Goal: Information Seeking & Learning: Compare options

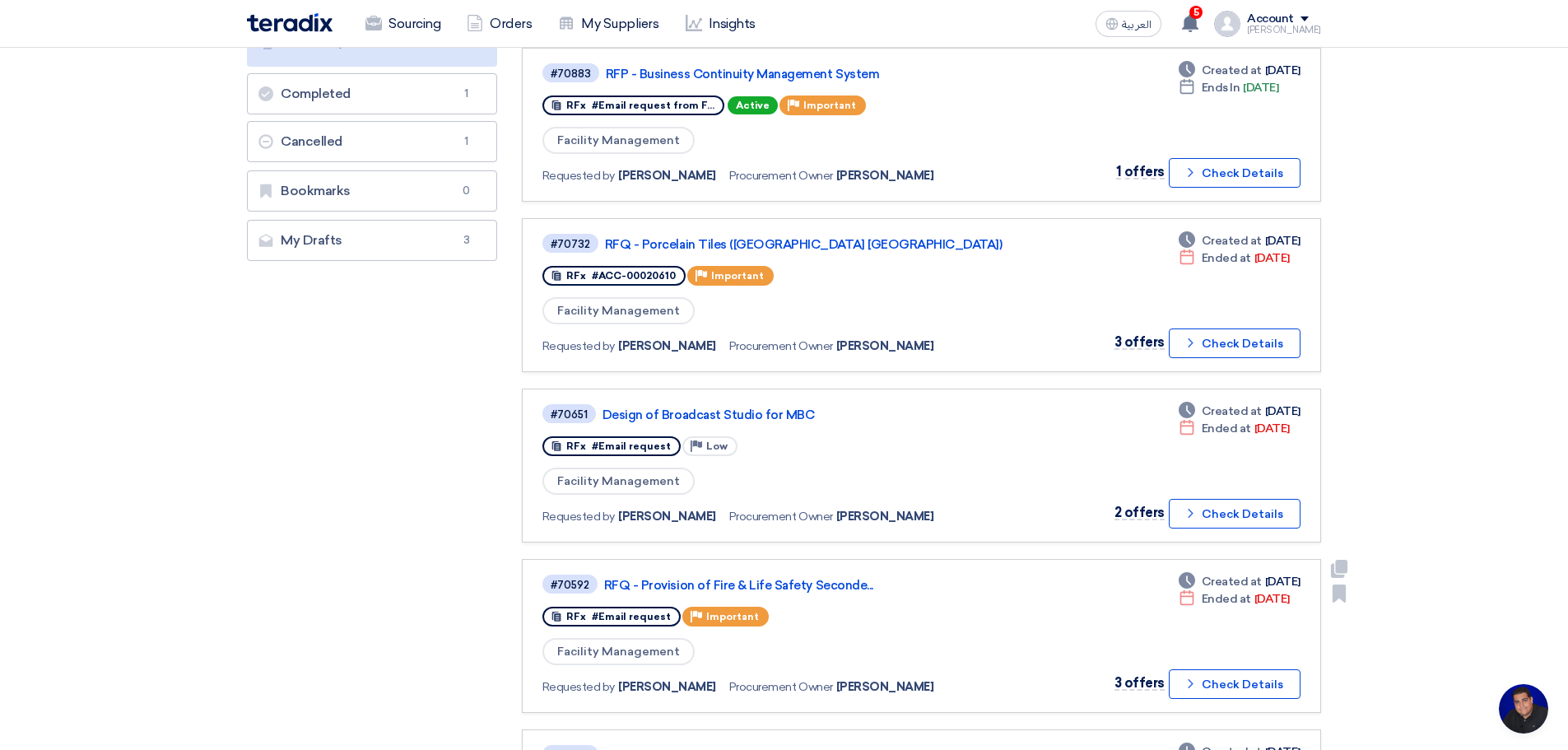
scroll to position [384, 0]
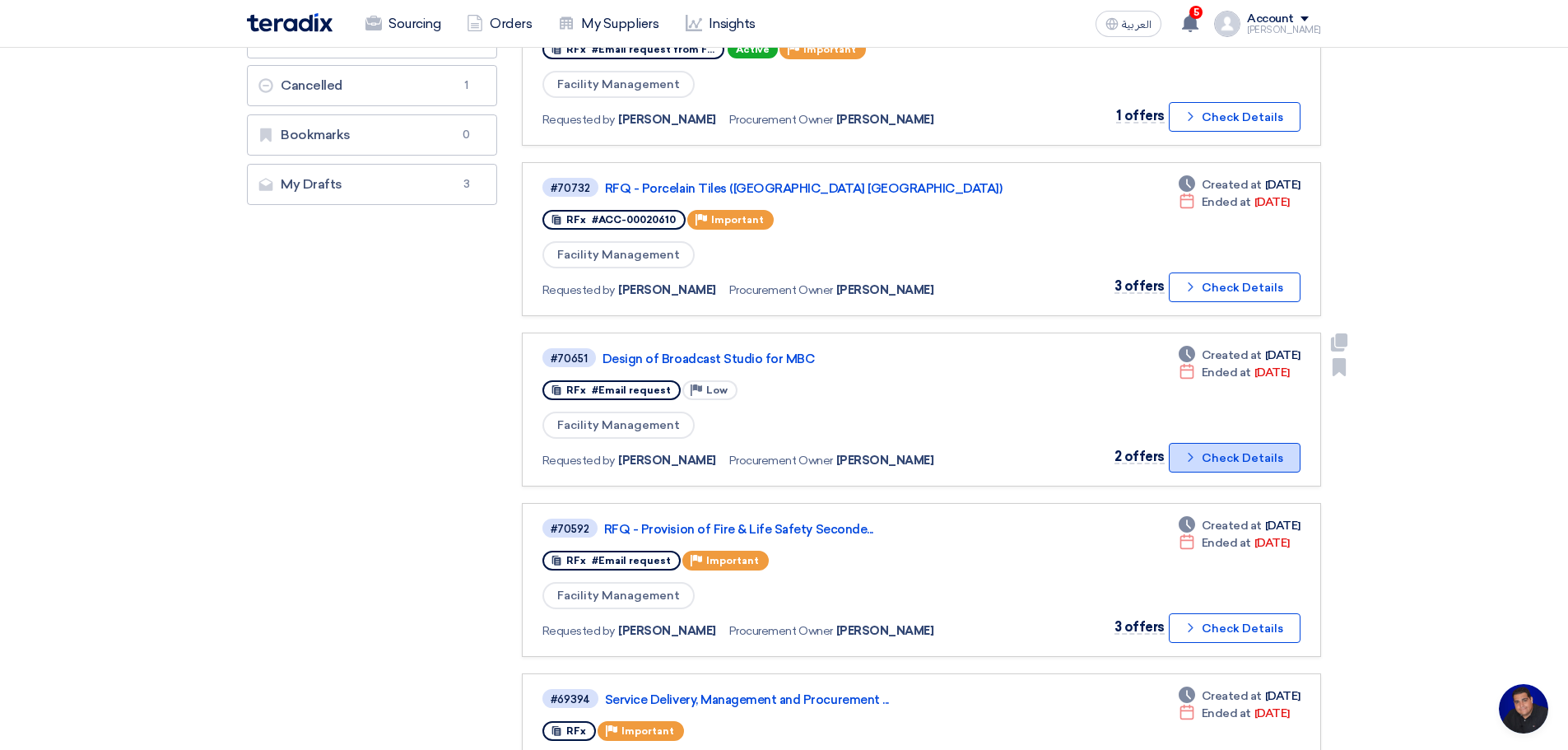
click at [1273, 464] on button "Check details Check Details" at bounding box center [1235, 458] width 131 height 29
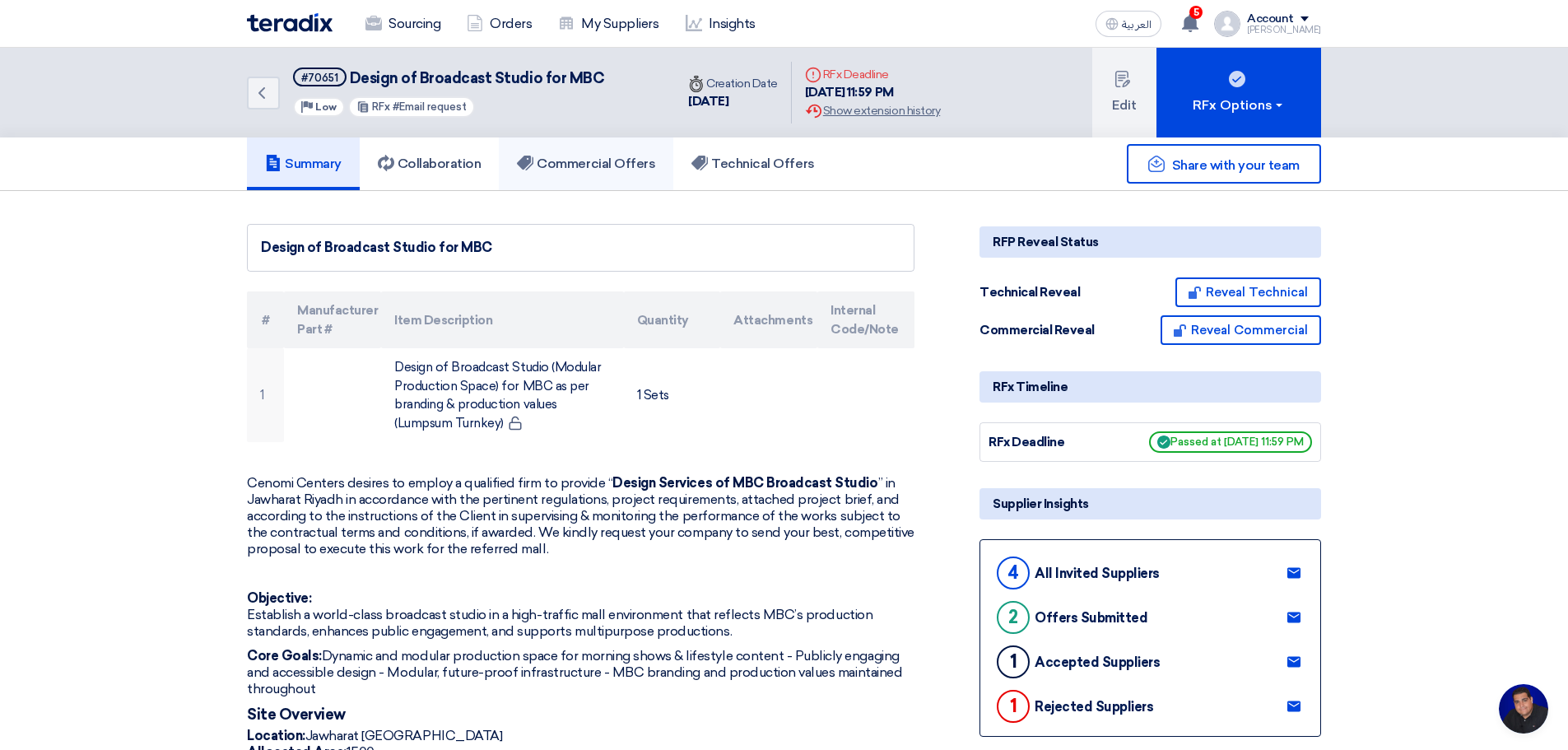
click at [599, 156] on h5 "Commercial Offers" at bounding box center [585, 164] width 138 height 17
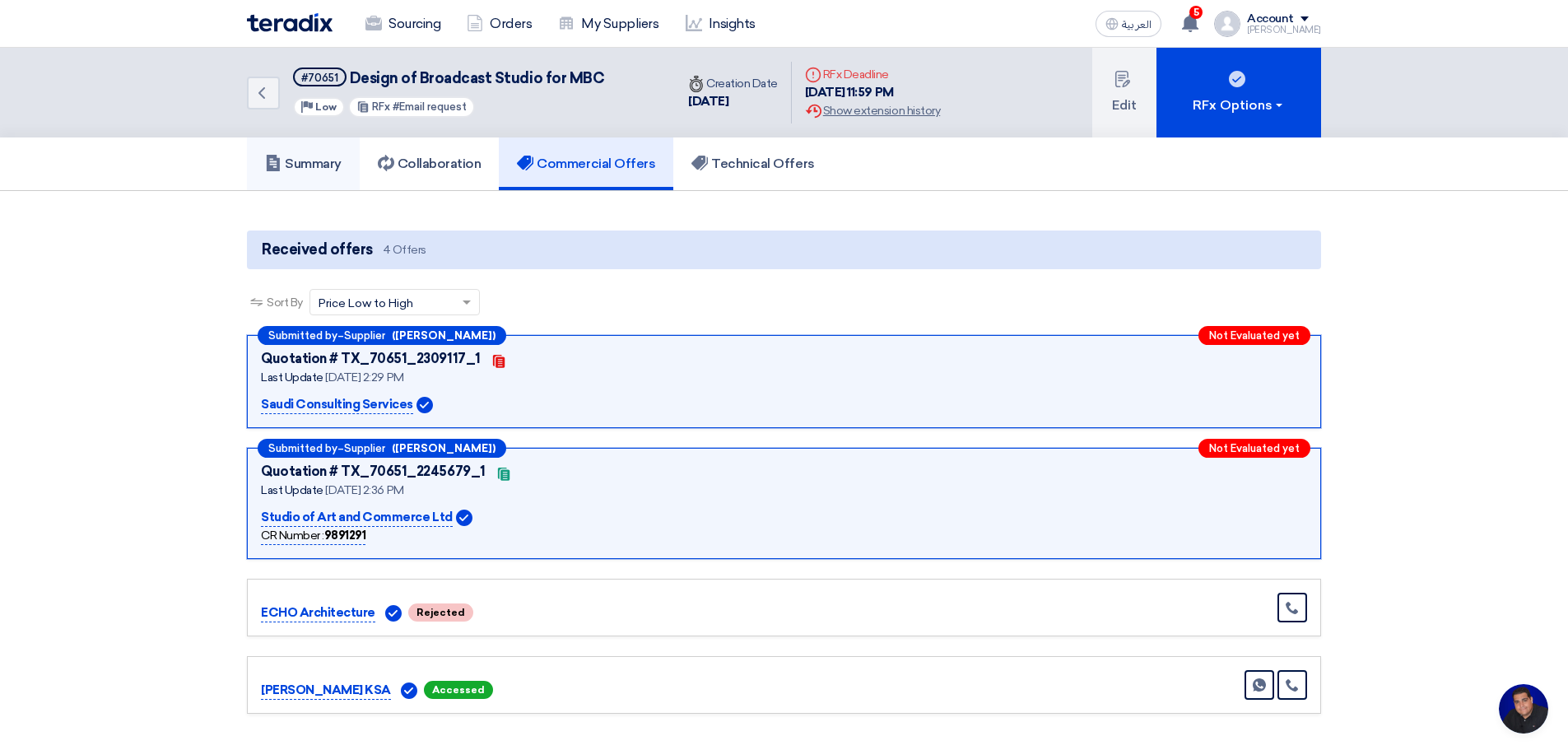
click at [316, 164] on h5 "Summary" at bounding box center [303, 164] width 76 height 17
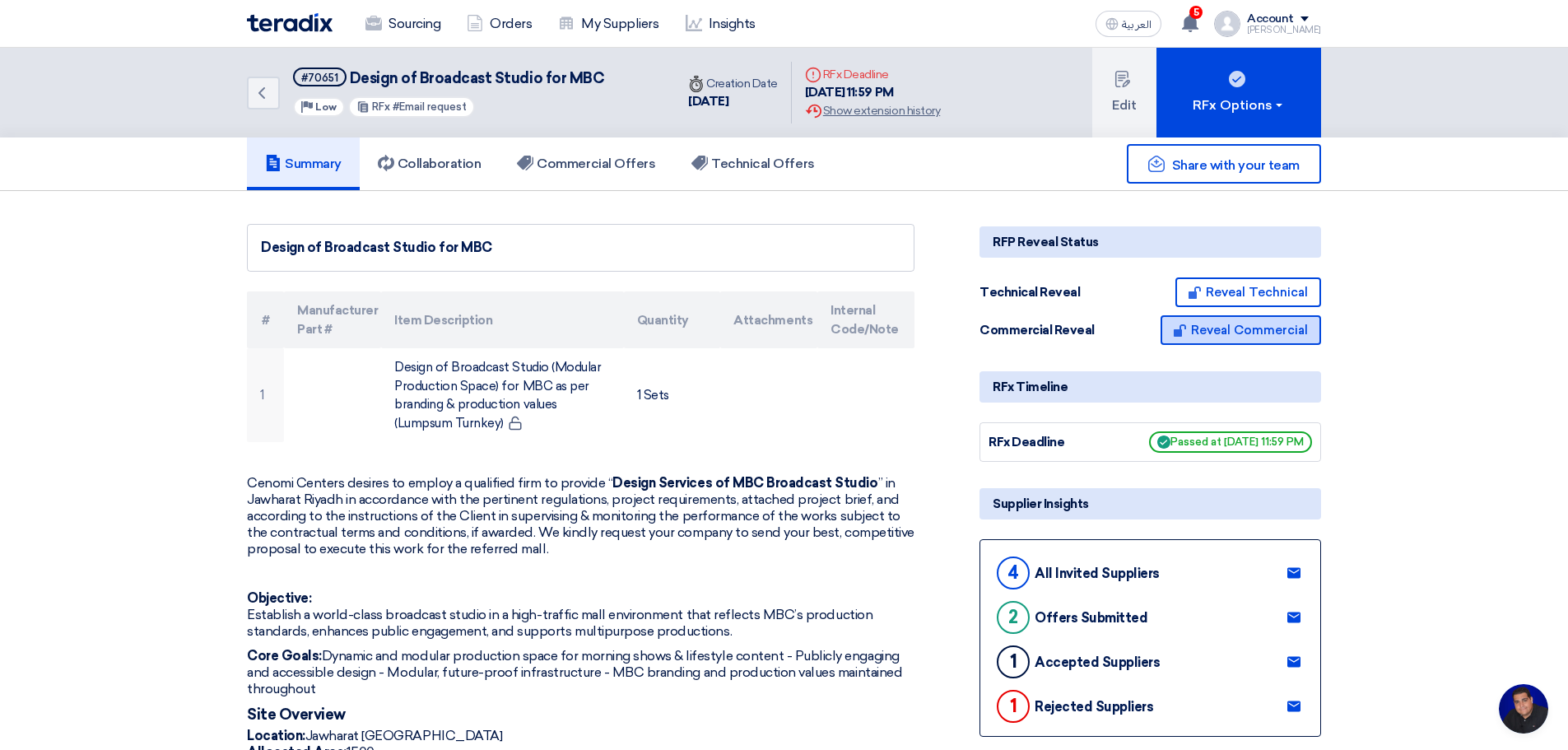
click at [1237, 326] on button "Reveal Commercial" at bounding box center [1241, 330] width 161 height 29
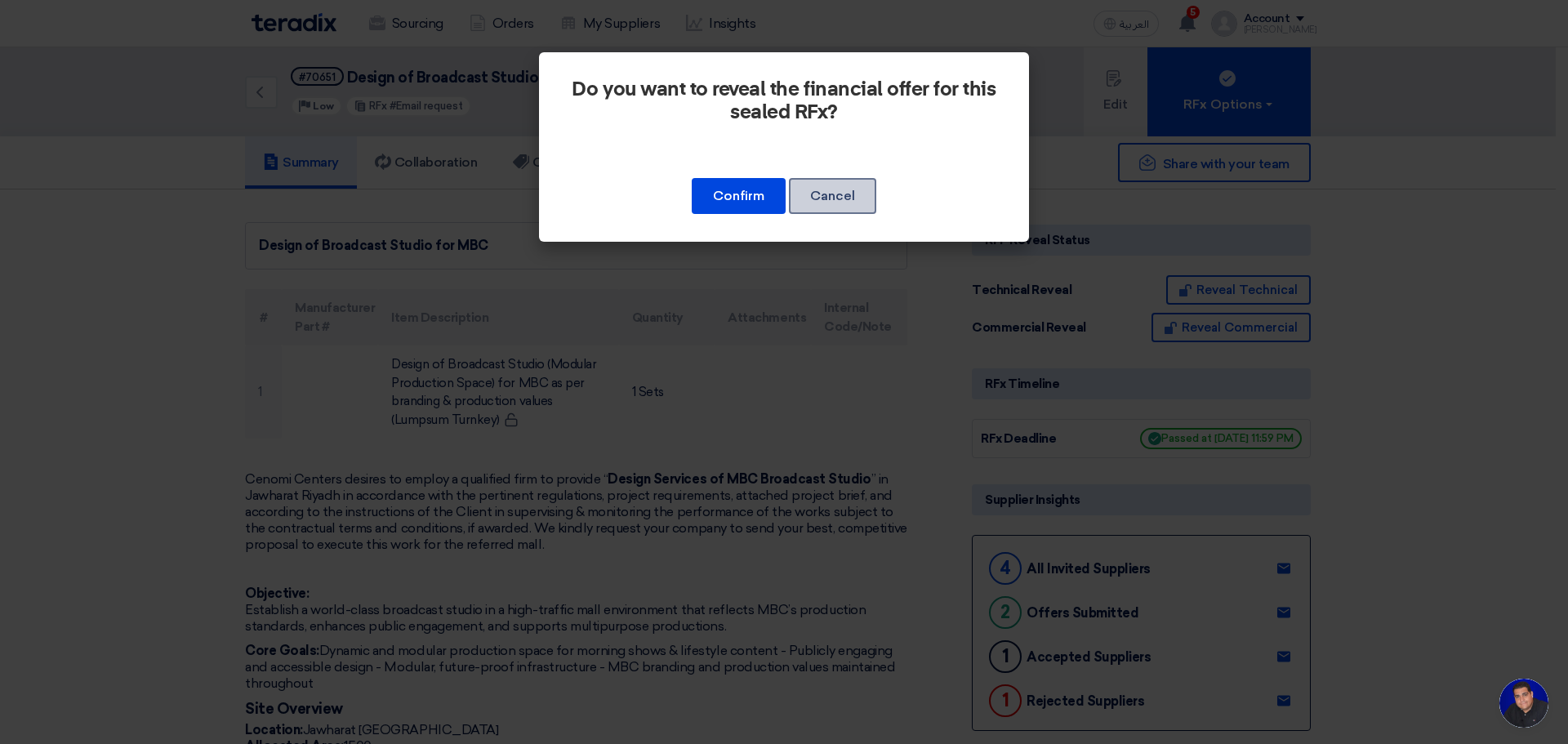
click at [847, 200] on button "Cancel" at bounding box center [833, 195] width 88 height 36
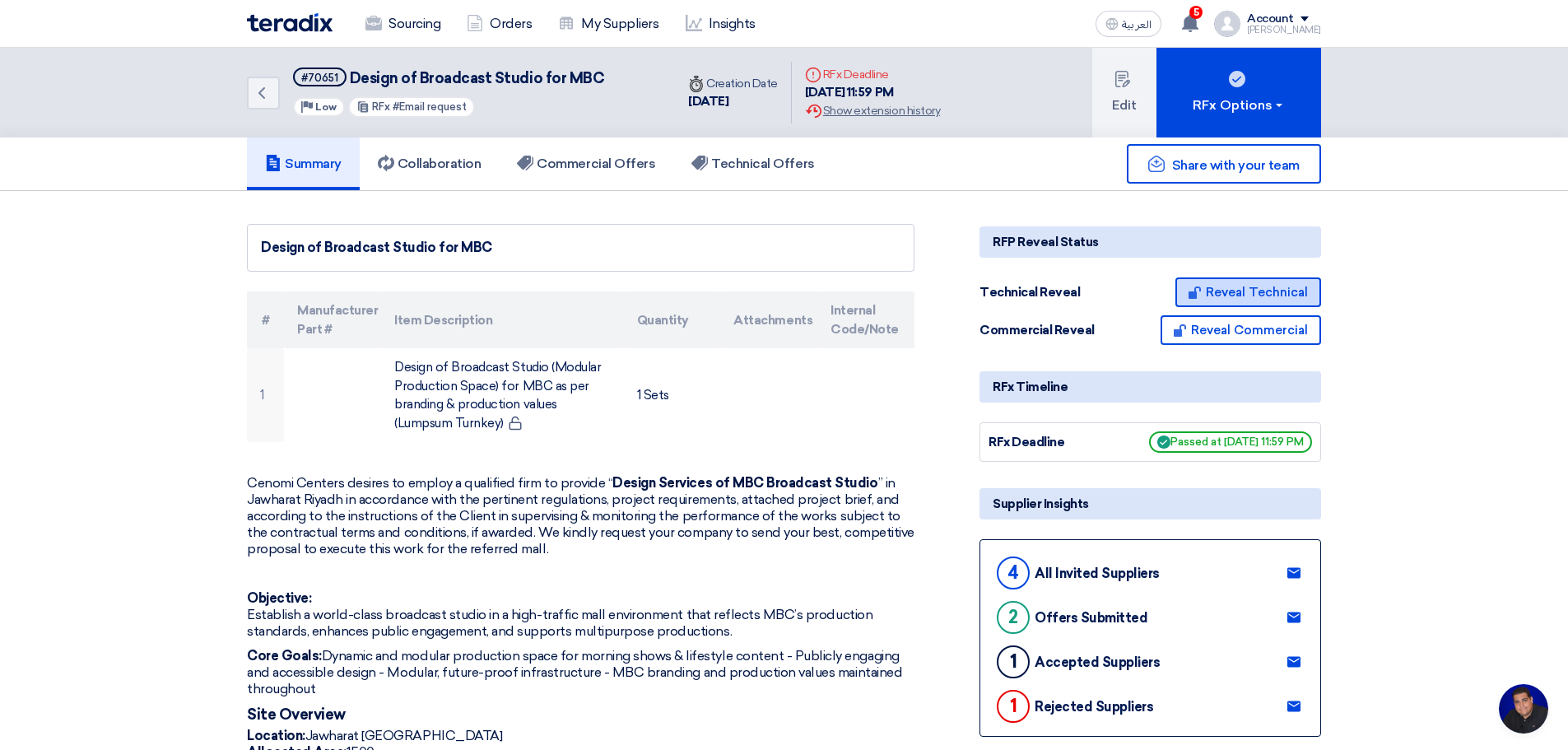
click at [1252, 292] on button "Reveal Technical" at bounding box center [1248, 292] width 146 height 29
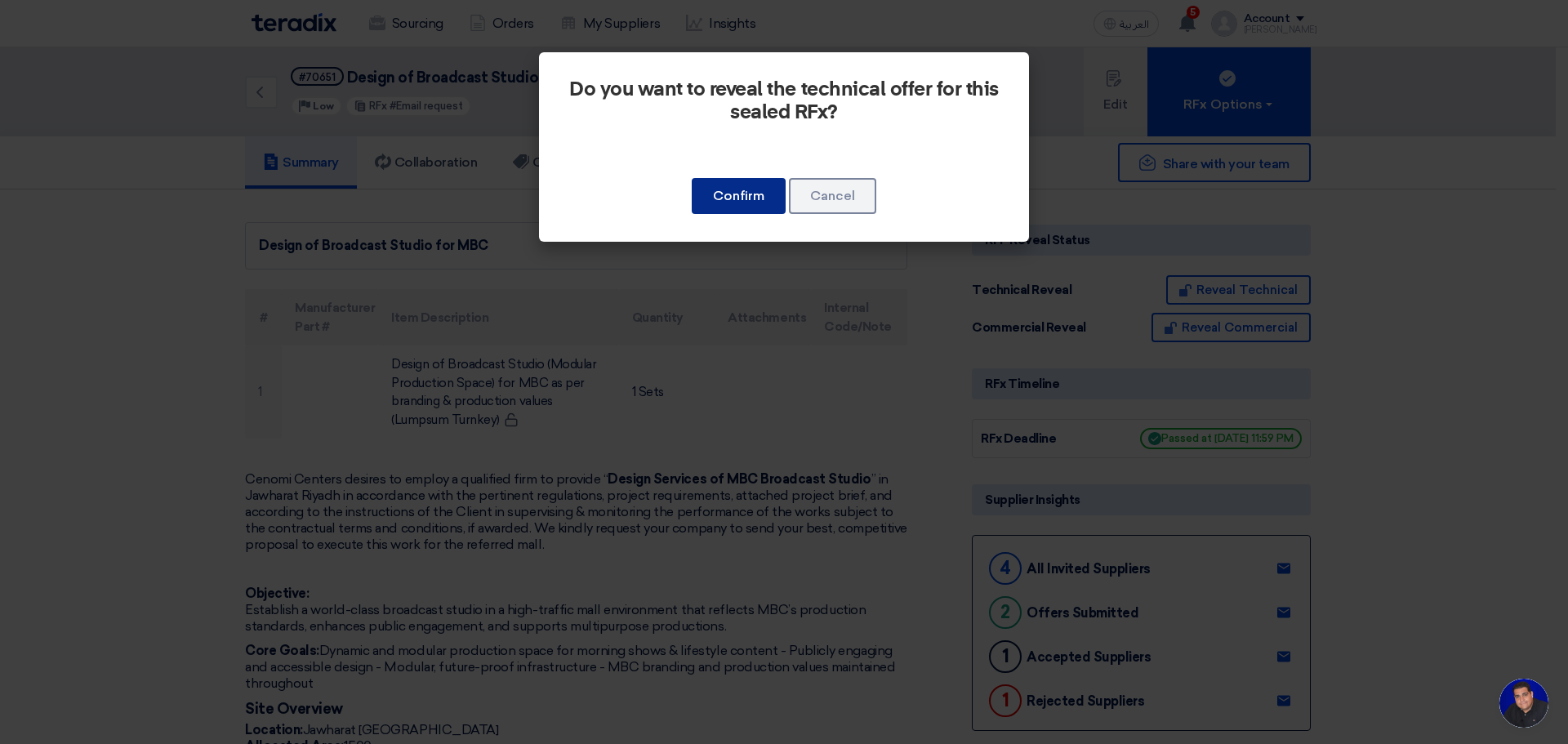
click at [745, 188] on button "Confirm" at bounding box center [738, 195] width 94 height 36
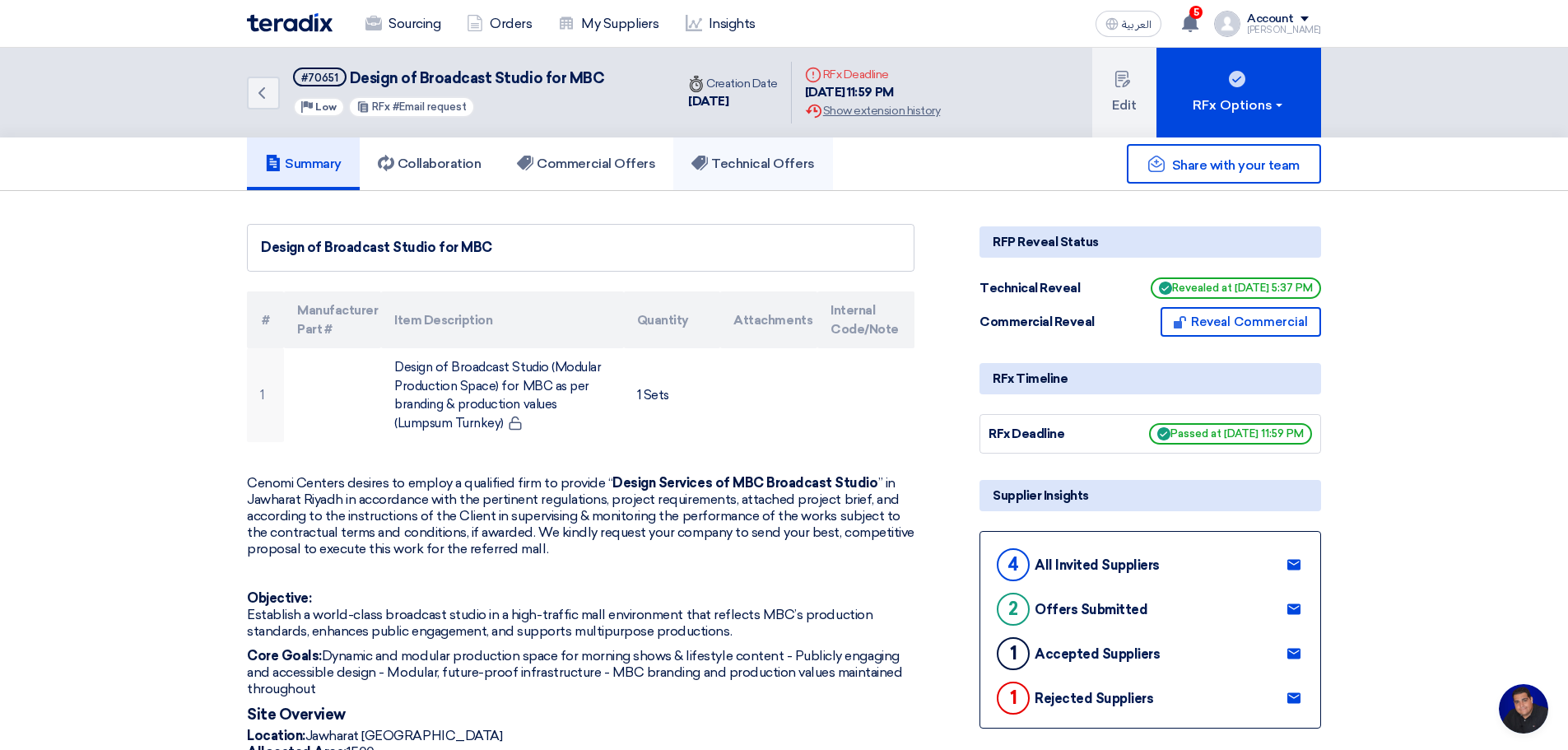
click at [741, 163] on h5 "Technical Offers" at bounding box center [752, 164] width 123 height 17
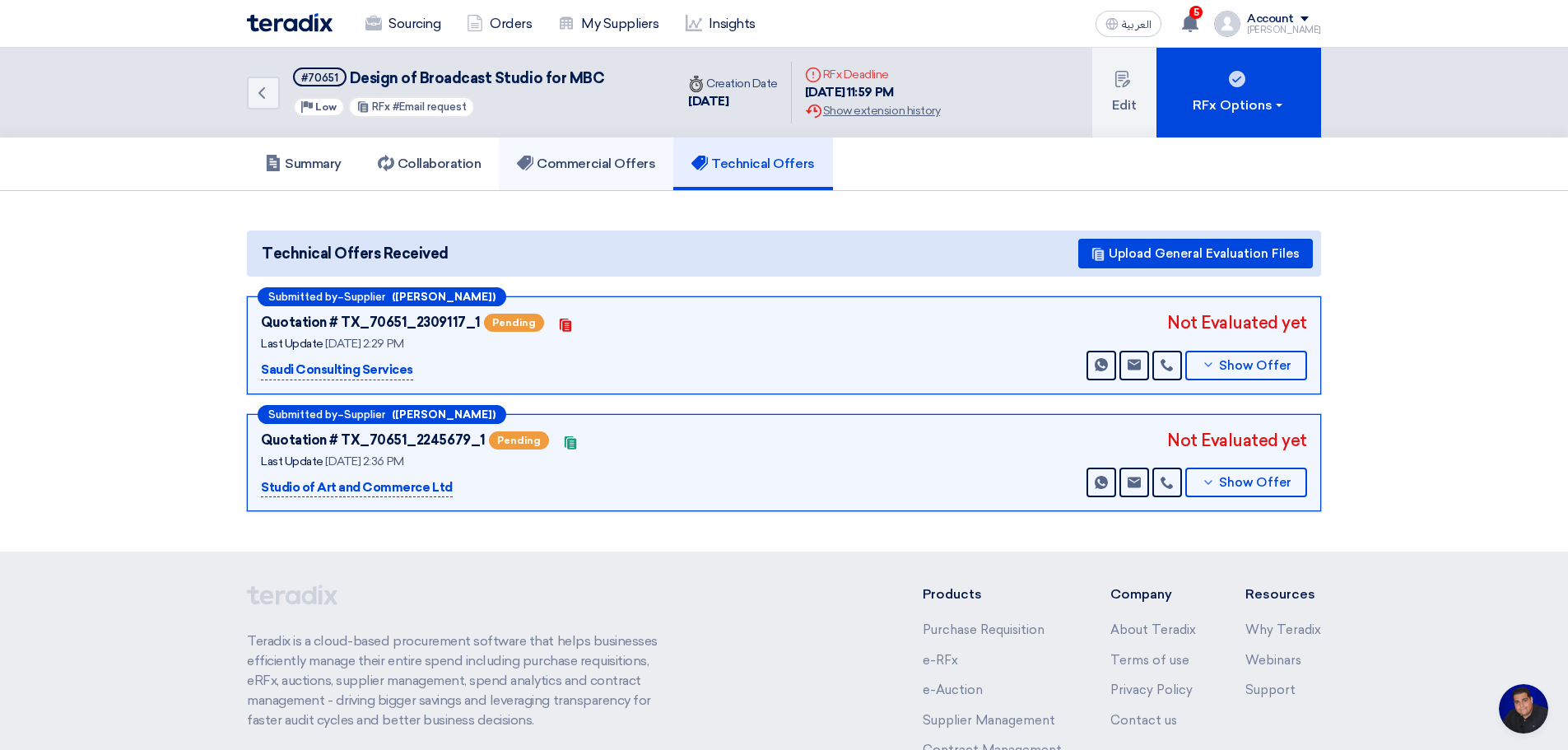
click at [591, 167] on h5 "Commercial Offers" at bounding box center [585, 164] width 138 height 17
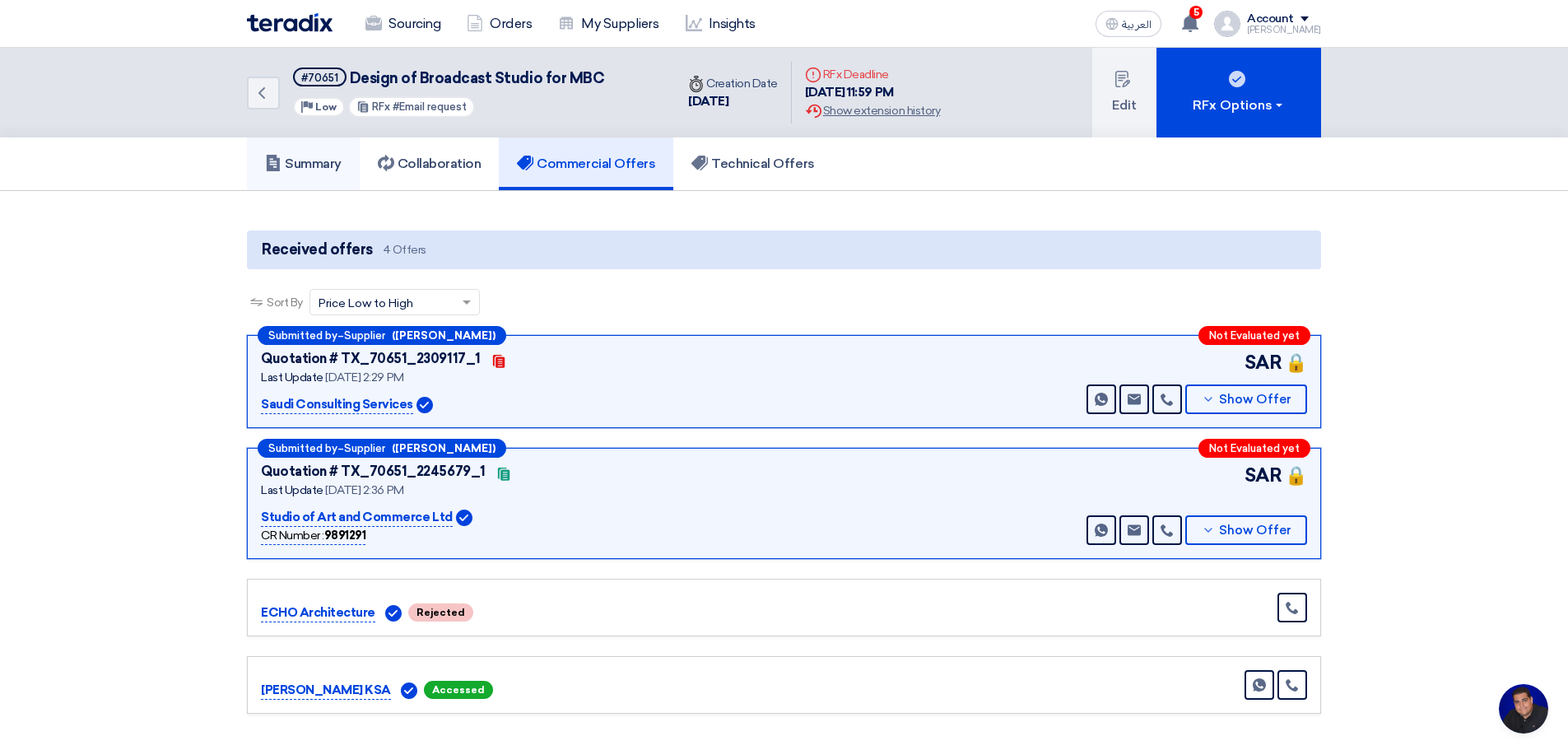
click at [316, 158] on h5 "Summary" at bounding box center [303, 164] width 76 height 17
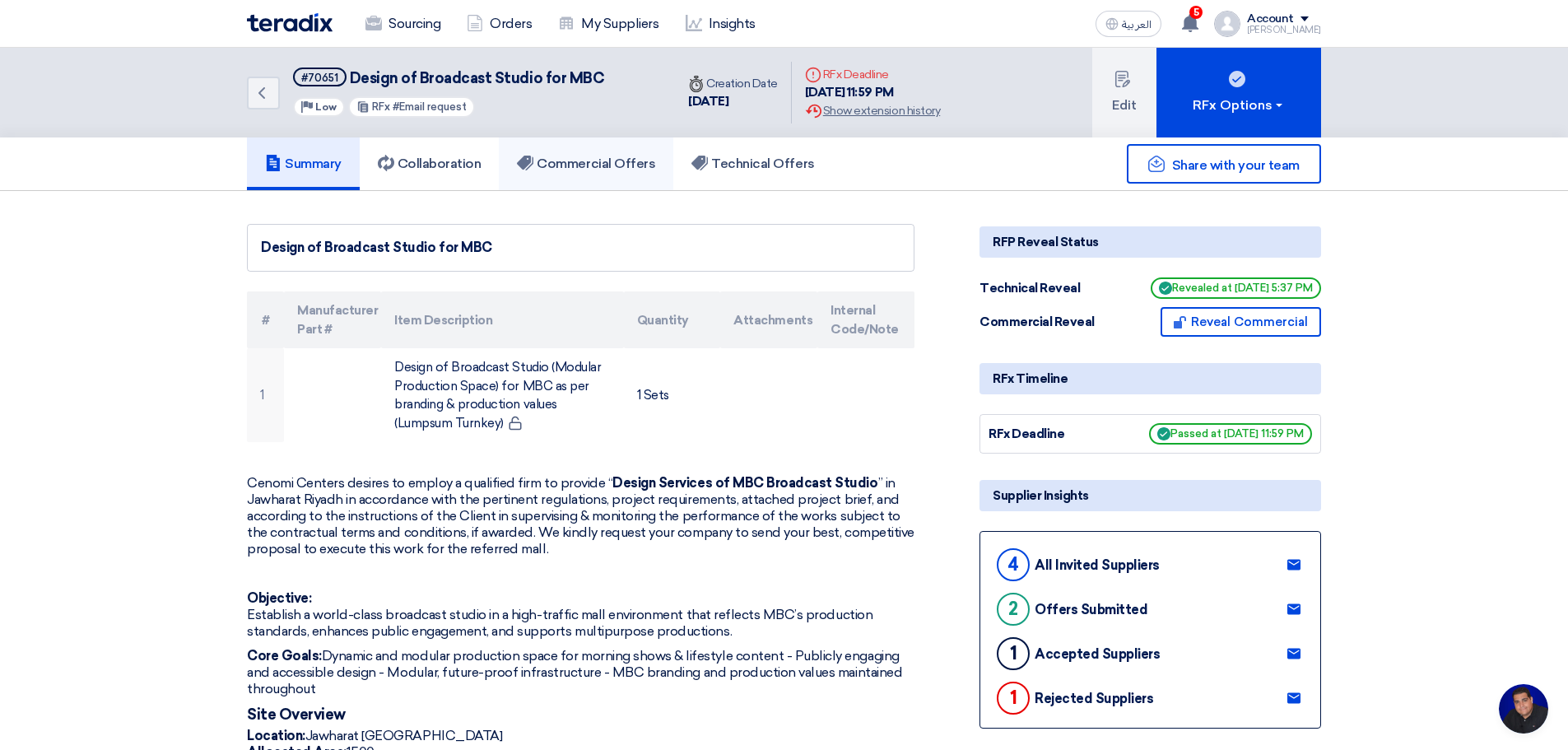
click at [616, 157] on h5 "Commercial Offers" at bounding box center [585, 164] width 138 height 17
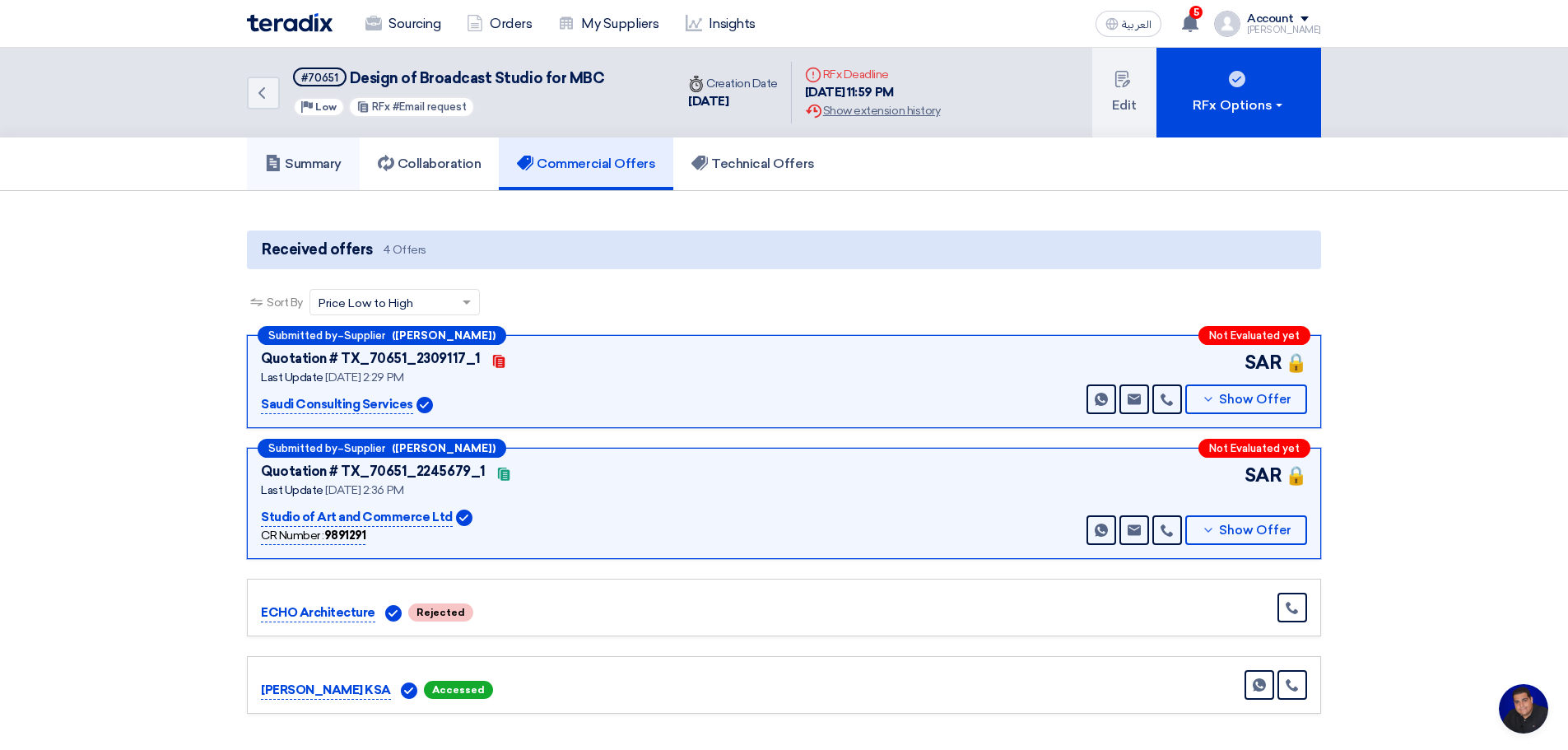
click at [321, 158] on h5 "Summary" at bounding box center [303, 164] width 76 height 17
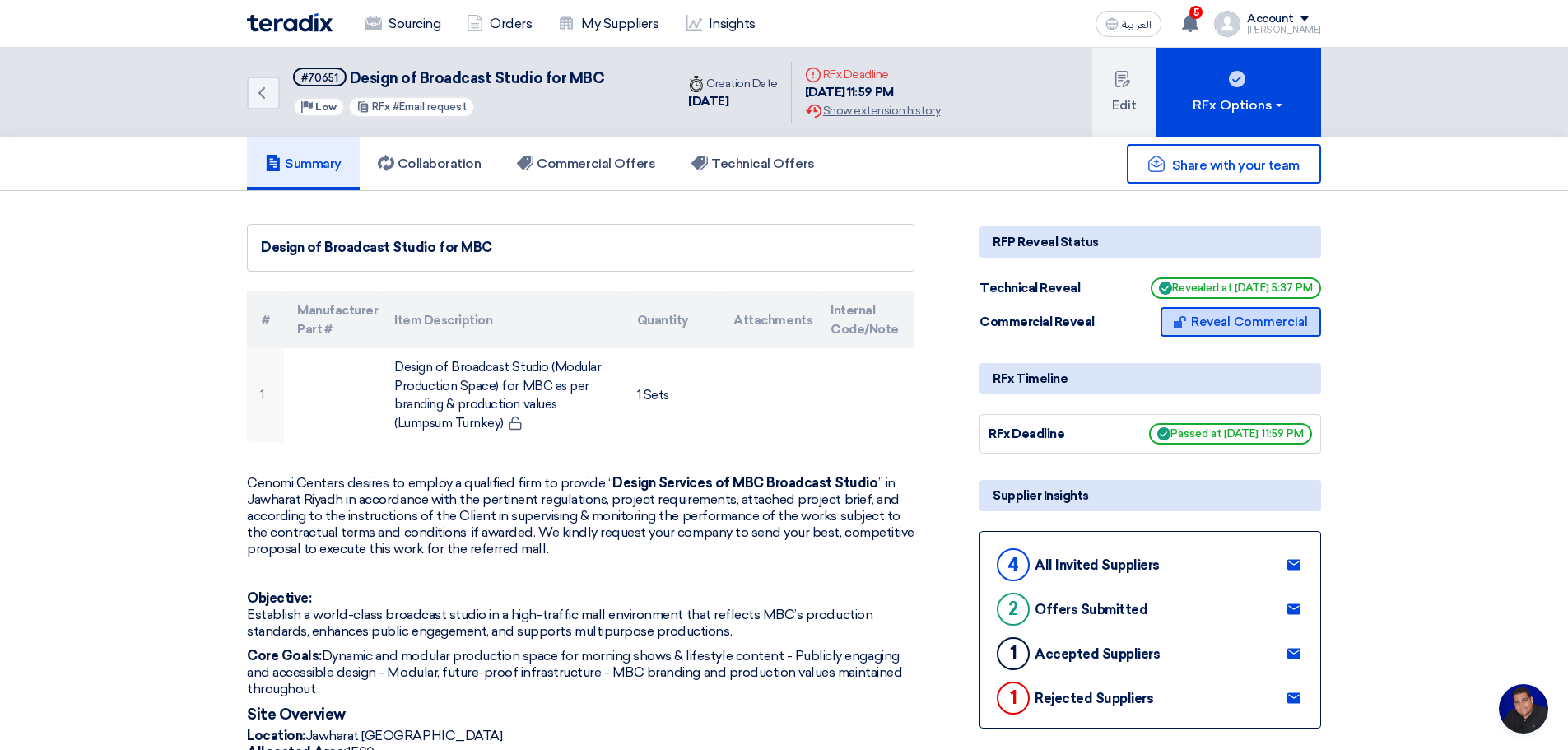
click at [1220, 323] on button "Reveal Commercial" at bounding box center [1241, 322] width 161 height 29
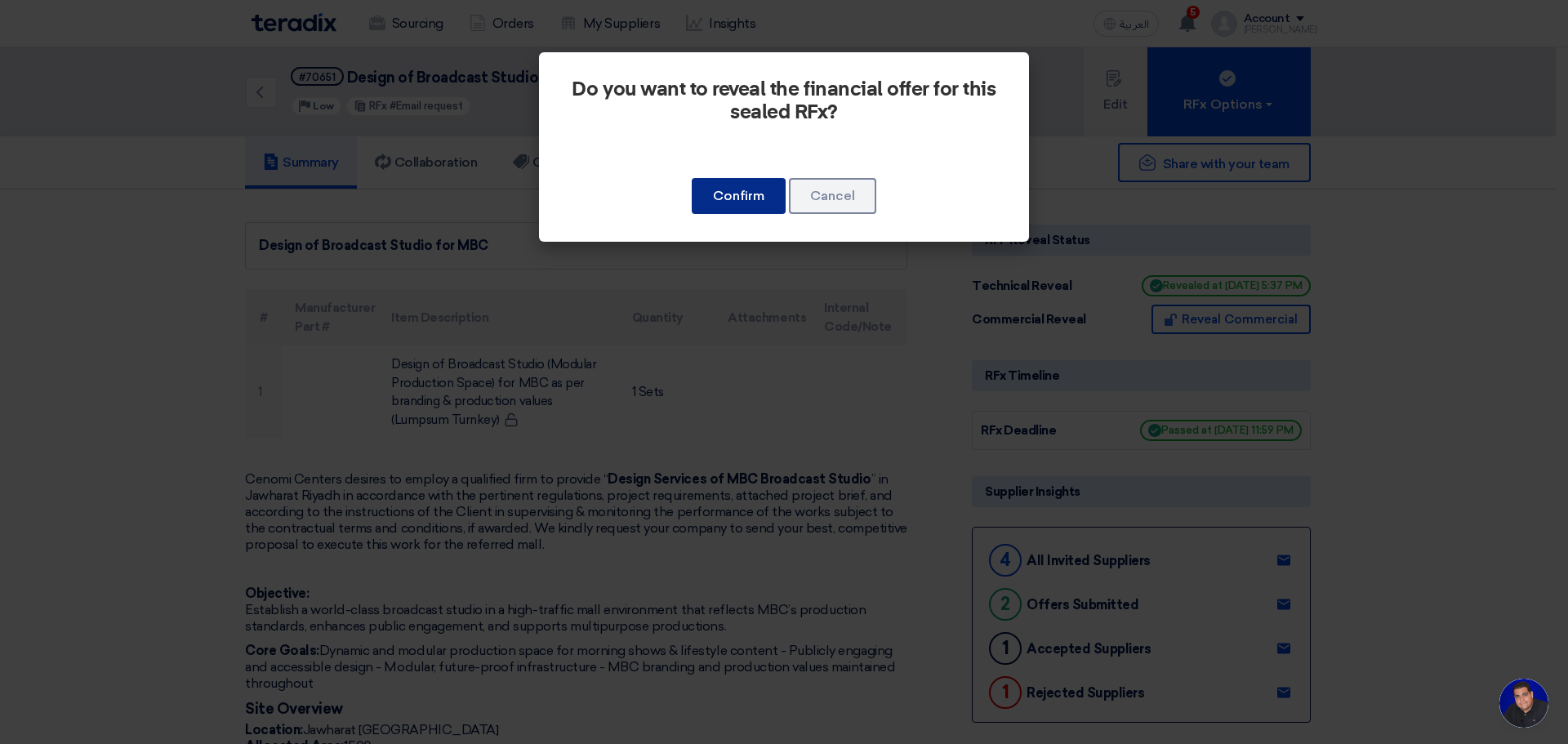
click at [745, 183] on button "Confirm" at bounding box center [738, 195] width 94 height 36
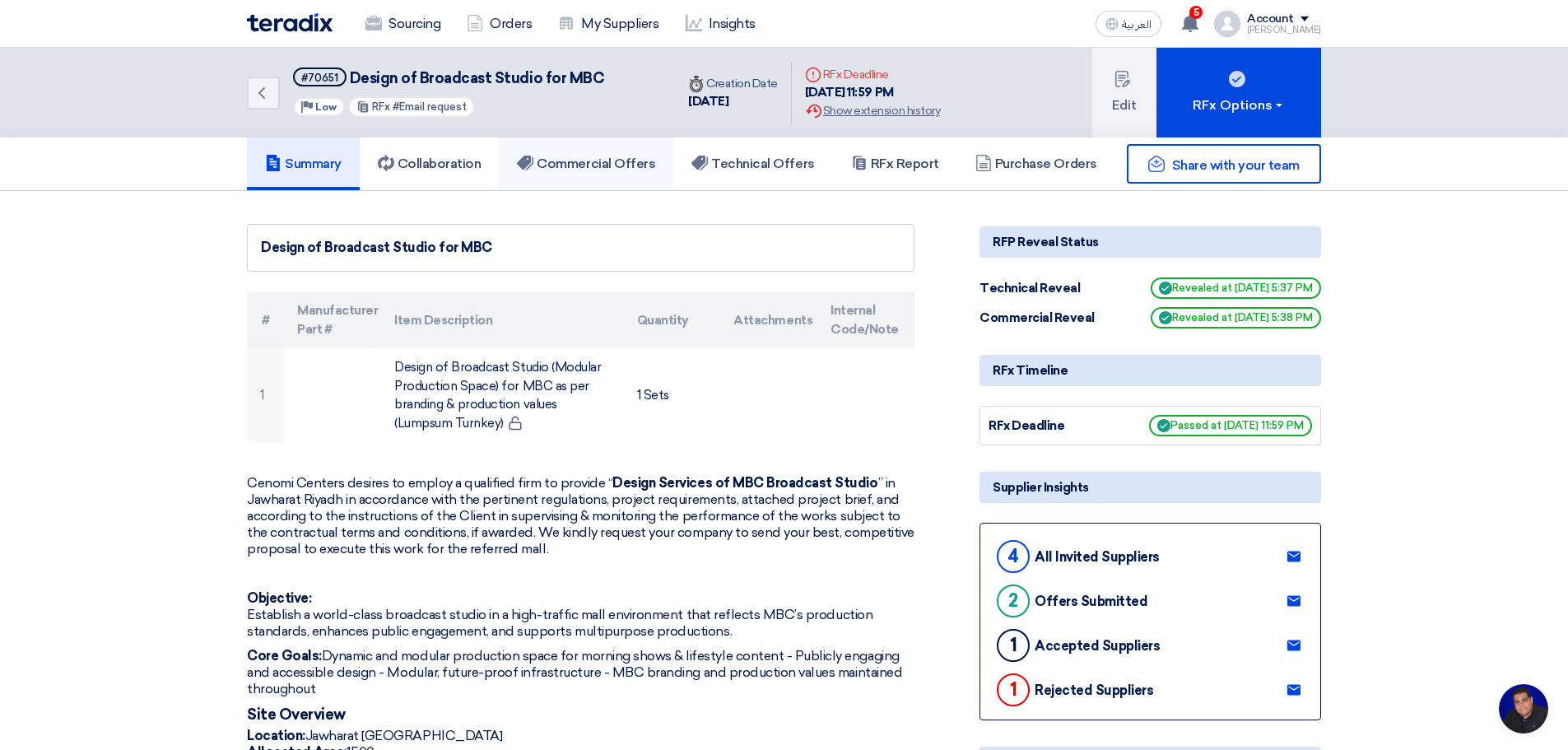
click at [600, 153] on link "Commercial Offers" at bounding box center [586, 164] width 175 height 53
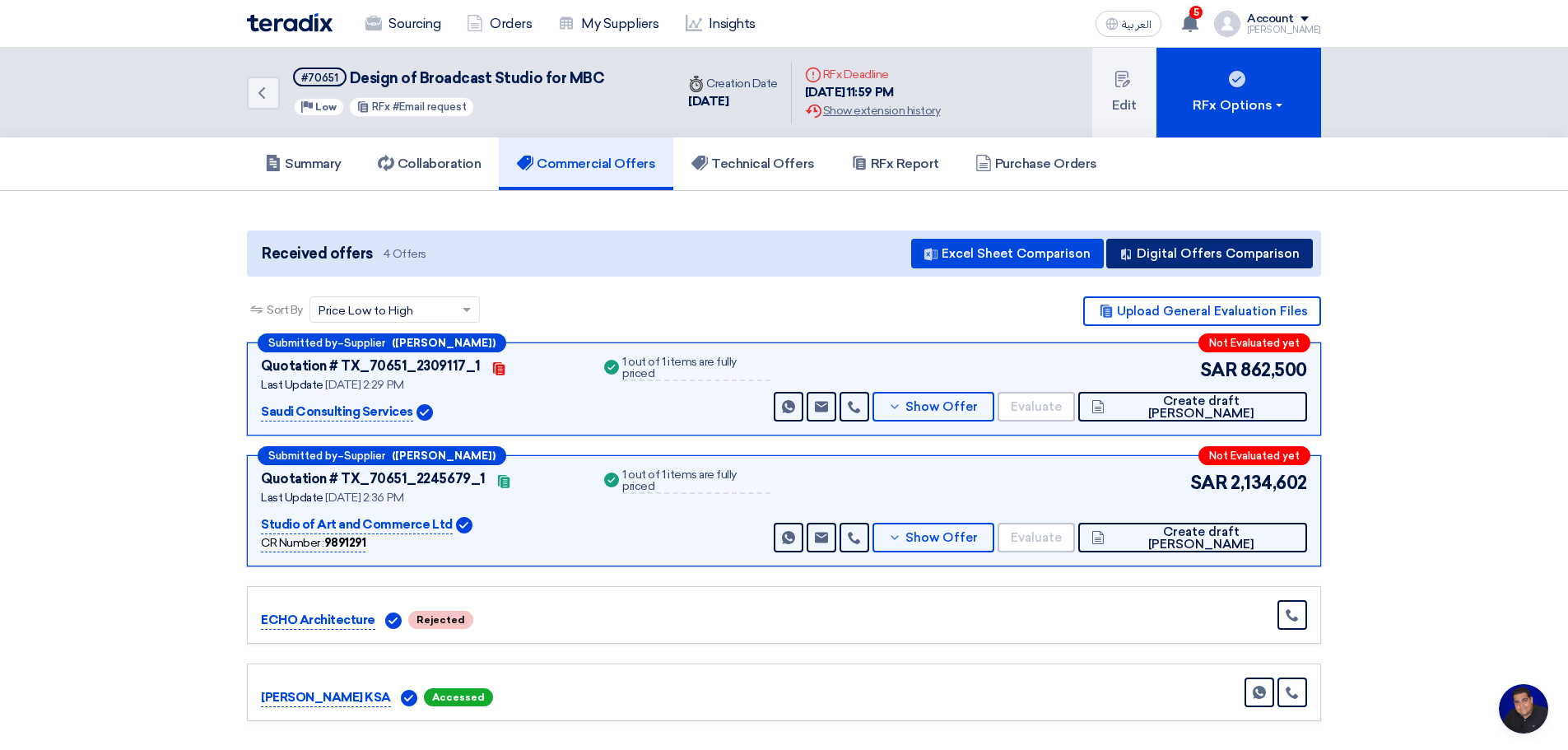
click at [1182, 252] on button "Digital Offers Comparison" at bounding box center [1209, 253] width 207 height 29
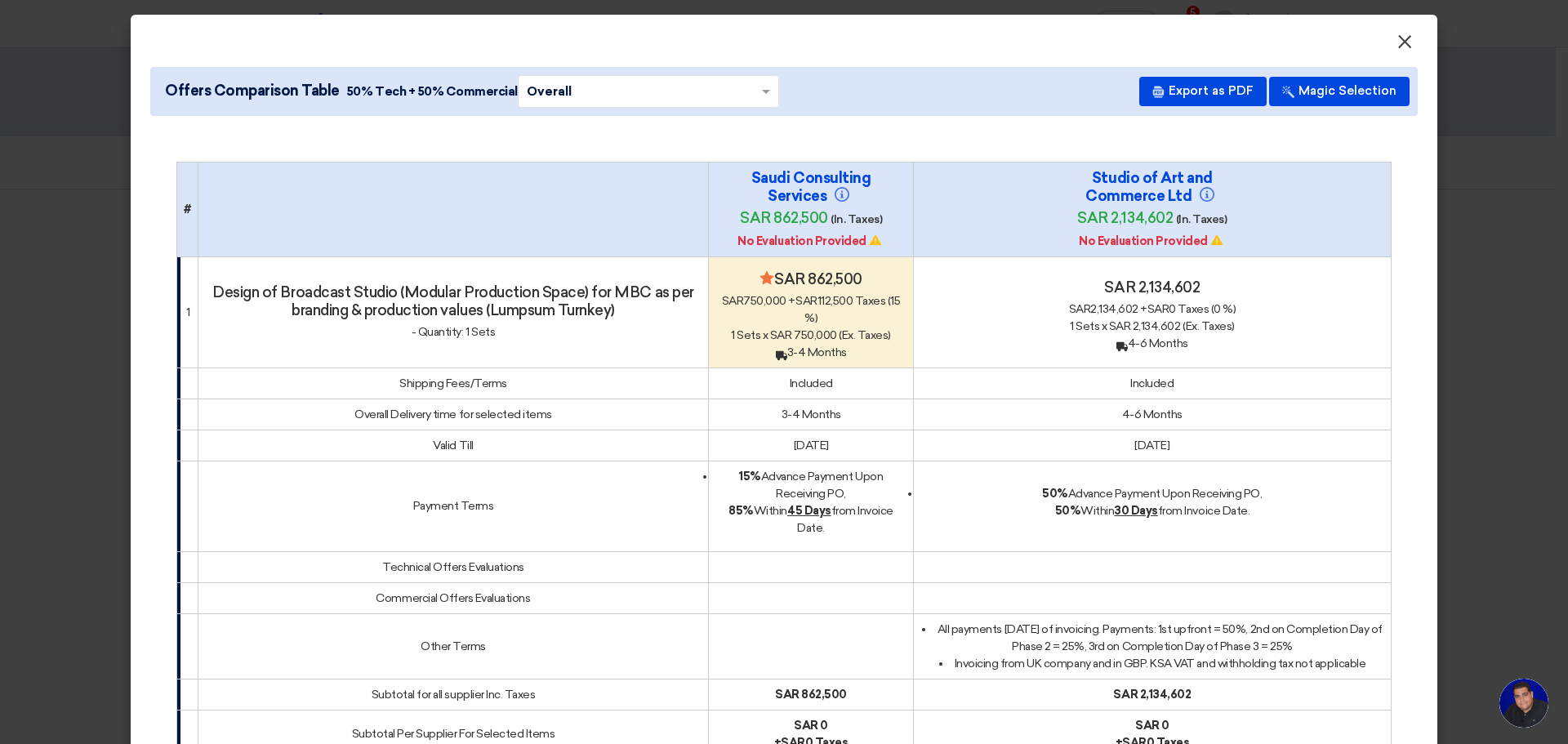
click at [1397, 43] on span "×" at bounding box center [1405, 46] width 17 height 33
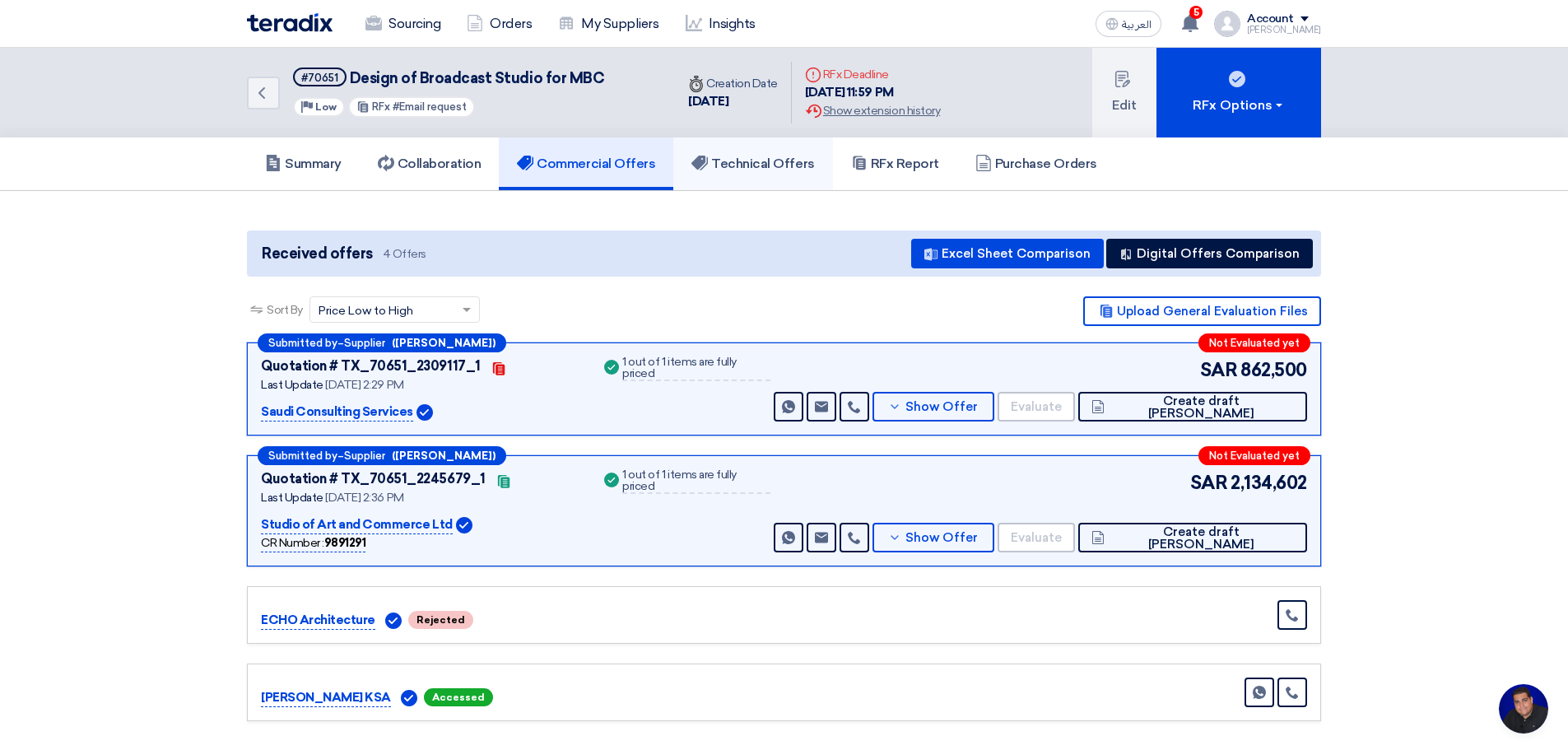
click at [764, 157] on h5 "Technical Offers" at bounding box center [752, 164] width 123 height 17
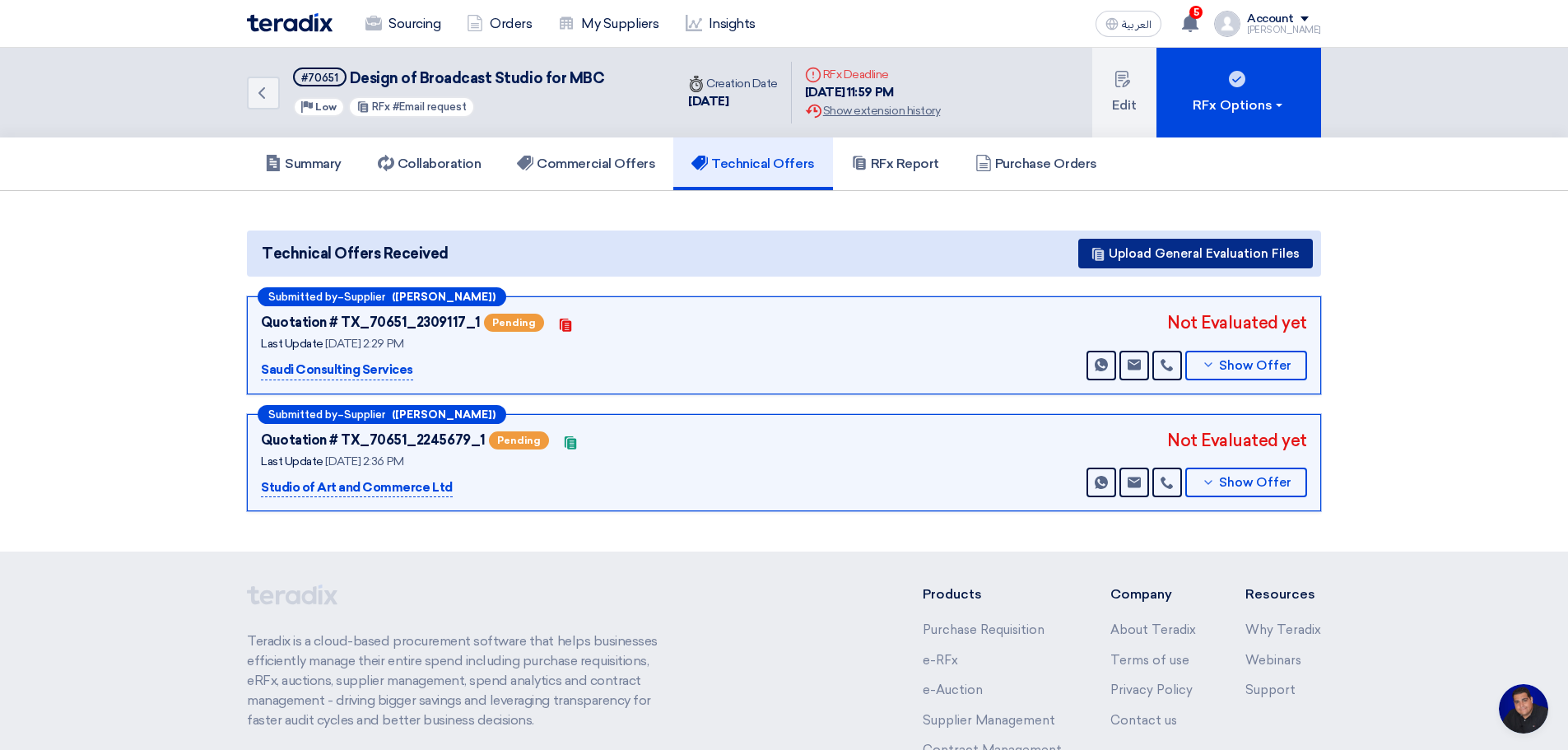
click at [1217, 249] on button "Upload General Evaluation Files" at bounding box center [1195, 253] width 234 height 29
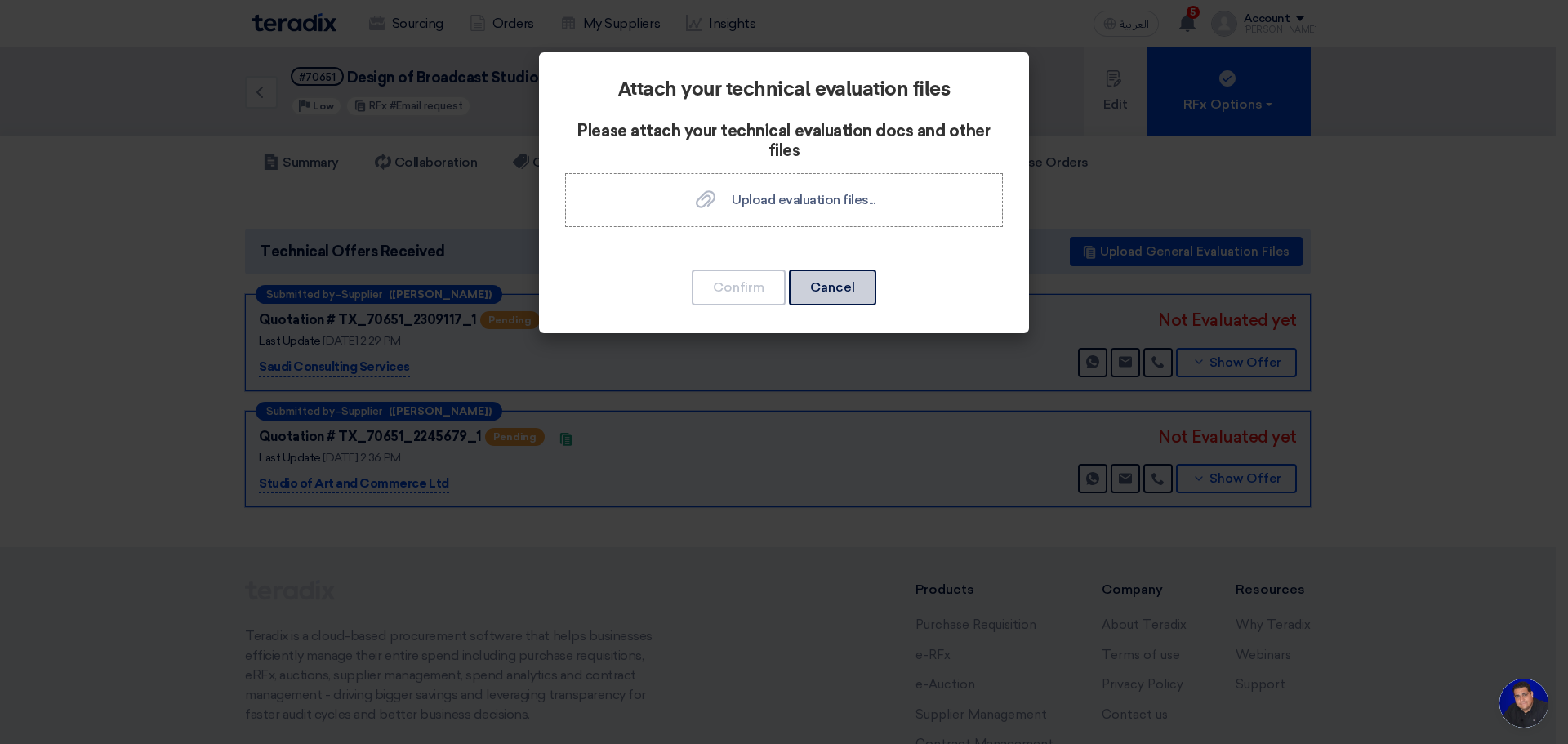
click at [834, 286] on button "Cancel" at bounding box center [833, 287] width 88 height 36
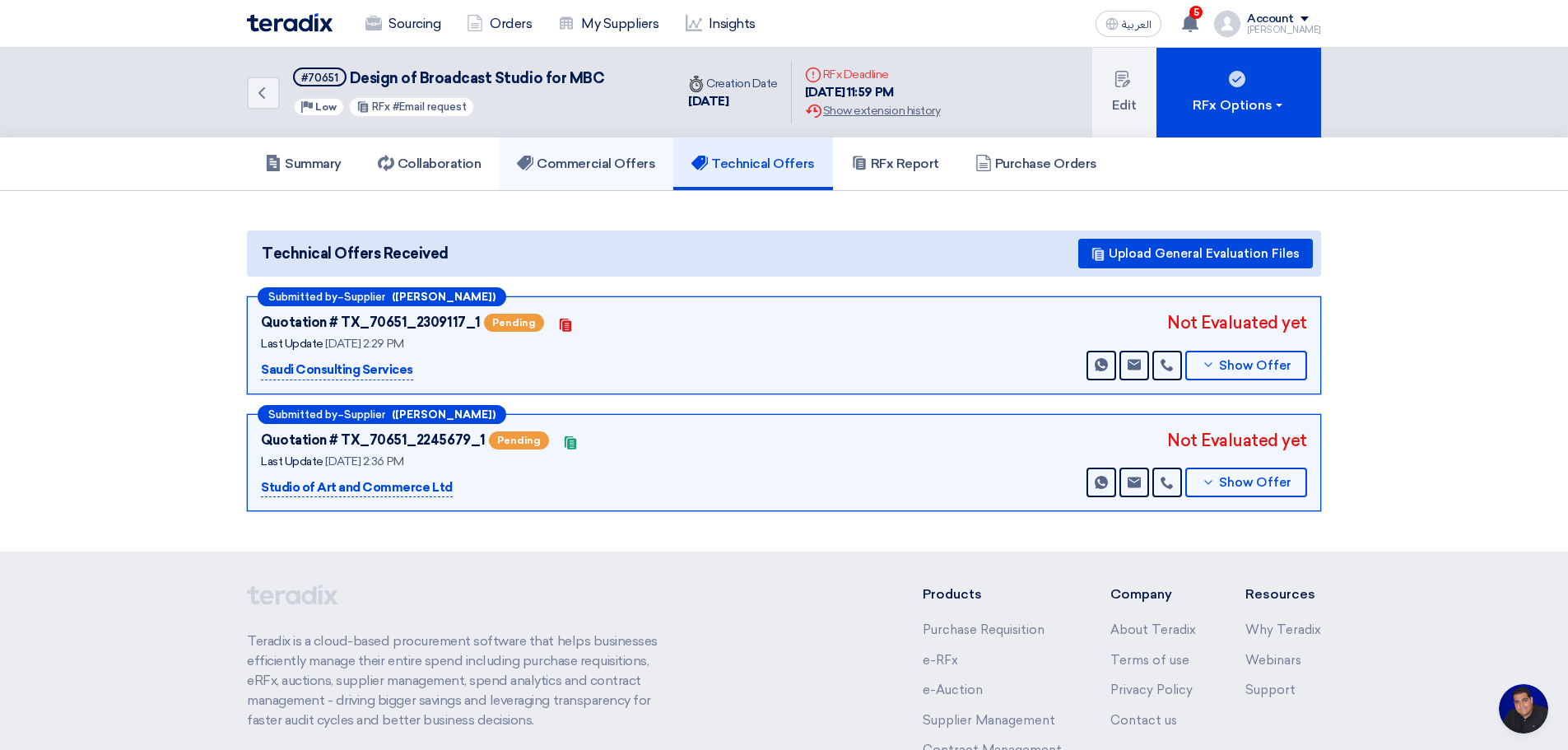
click at [618, 163] on h5 "Commercial Offers" at bounding box center [585, 164] width 138 height 17
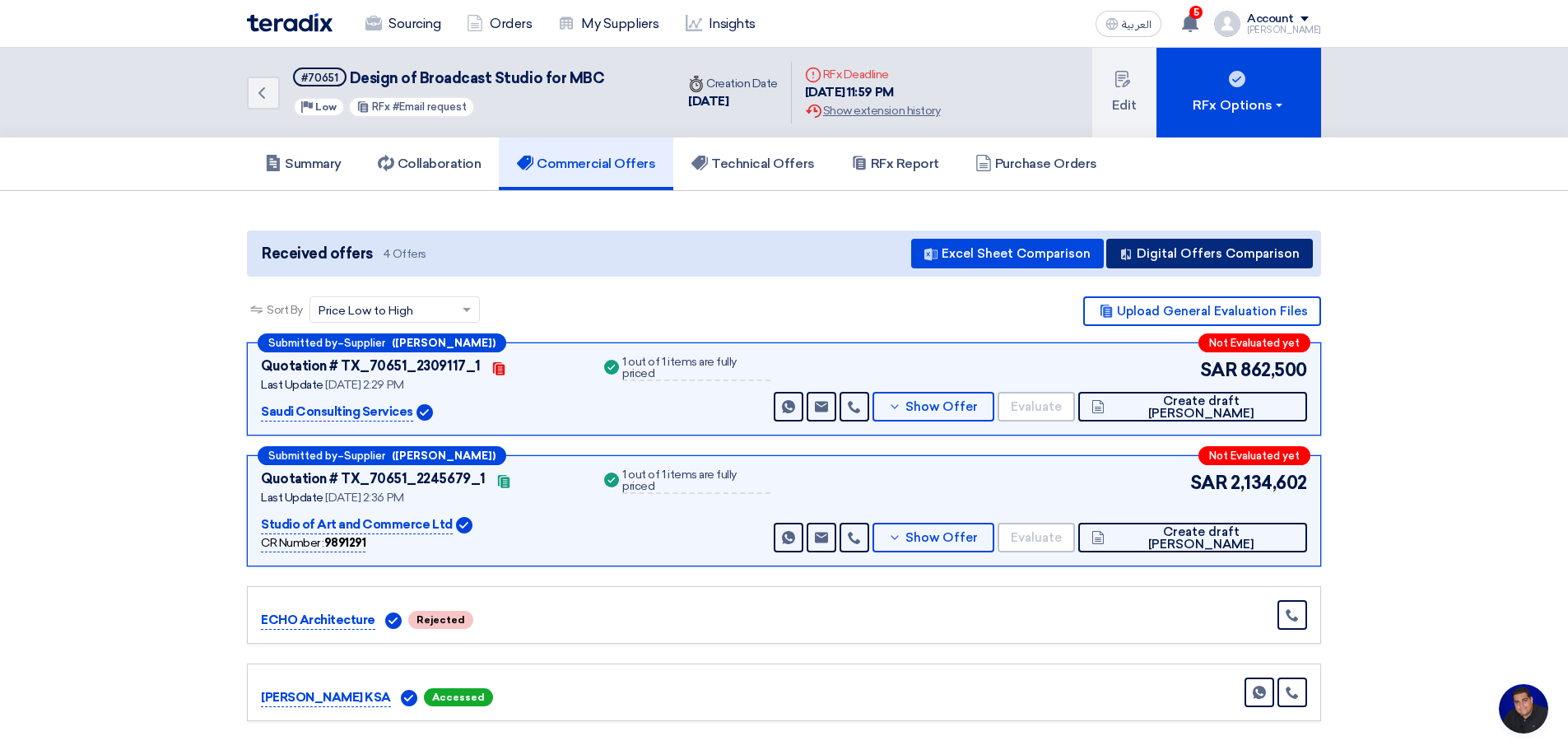
click at [1212, 253] on button "Digital Offers Comparison" at bounding box center [1209, 253] width 207 height 29
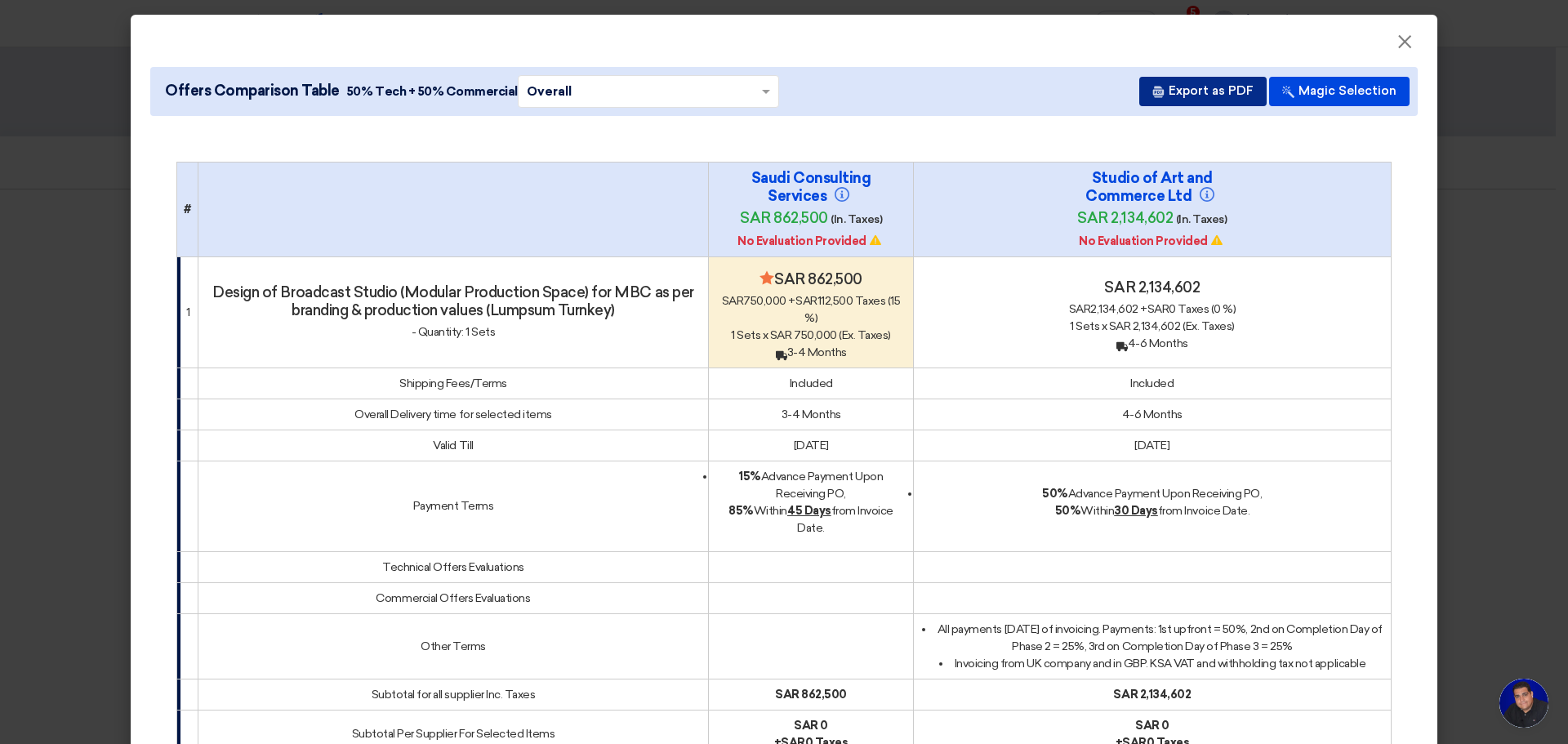
click at [1206, 92] on button "Export as PDF" at bounding box center [1202, 91] width 127 height 29
click at [1401, 41] on span "×" at bounding box center [1405, 46] width 17 height 33
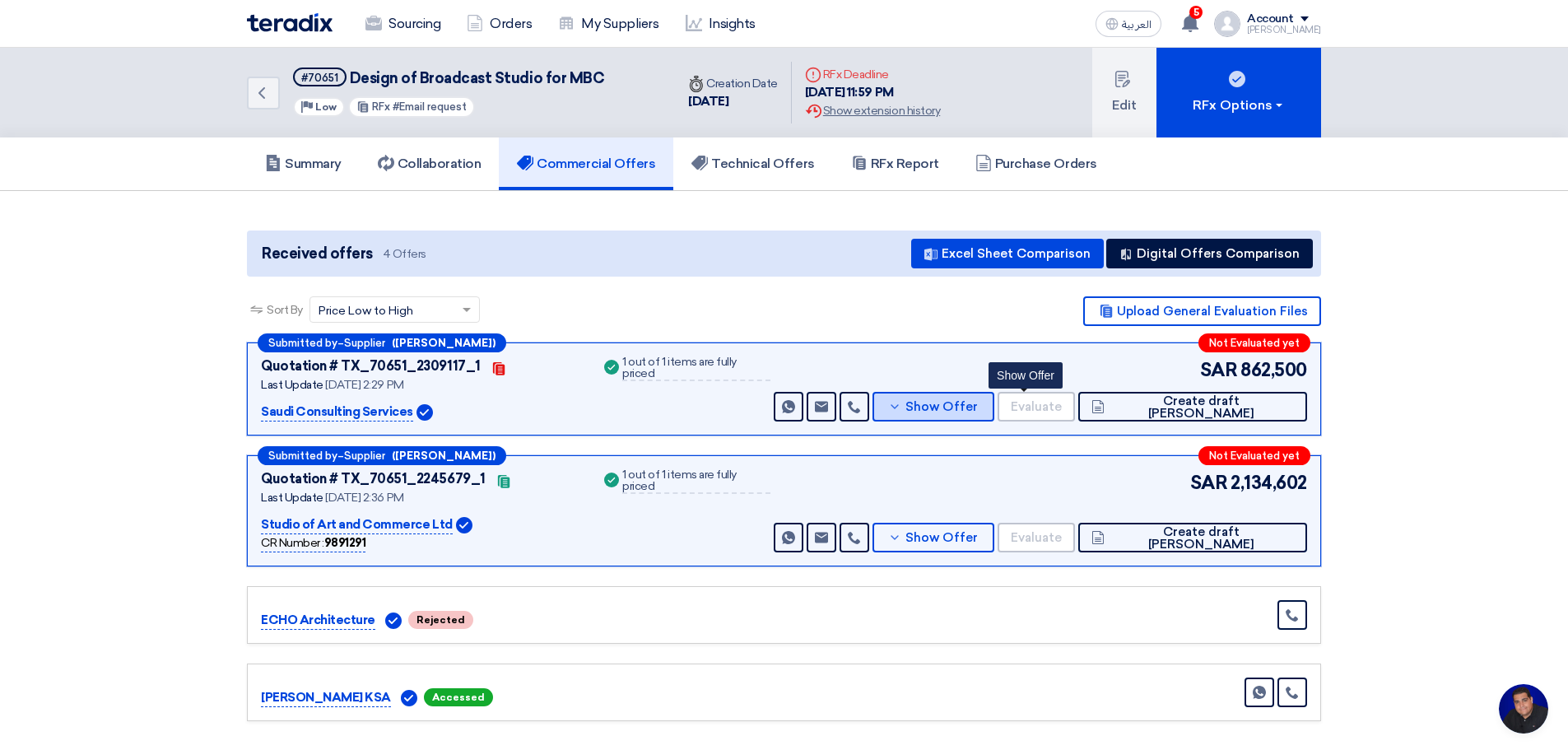
click at [978, 403] on span "Show Offer" at bounding box center [941, 407] width 73 height 13
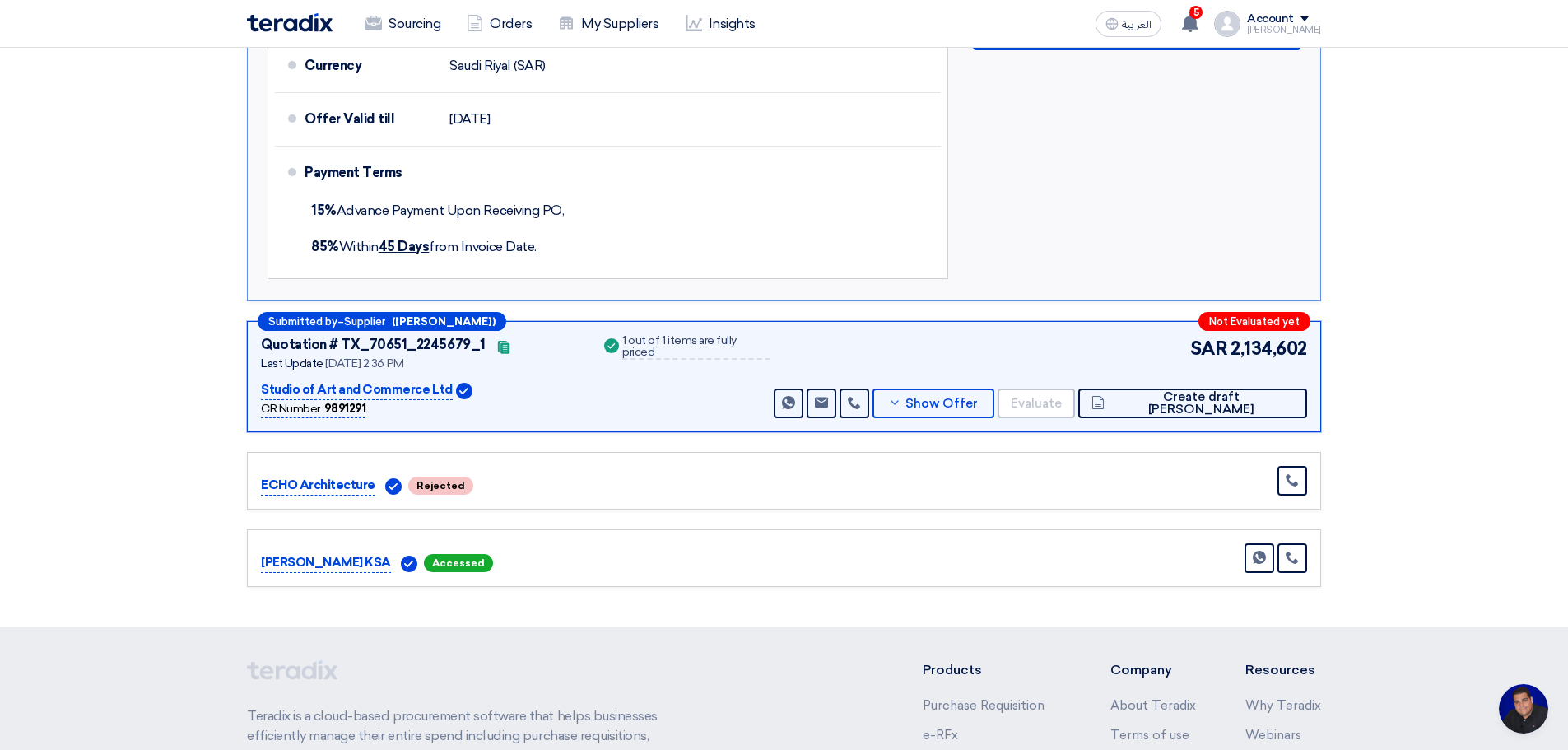
scroll to position [961, 0]
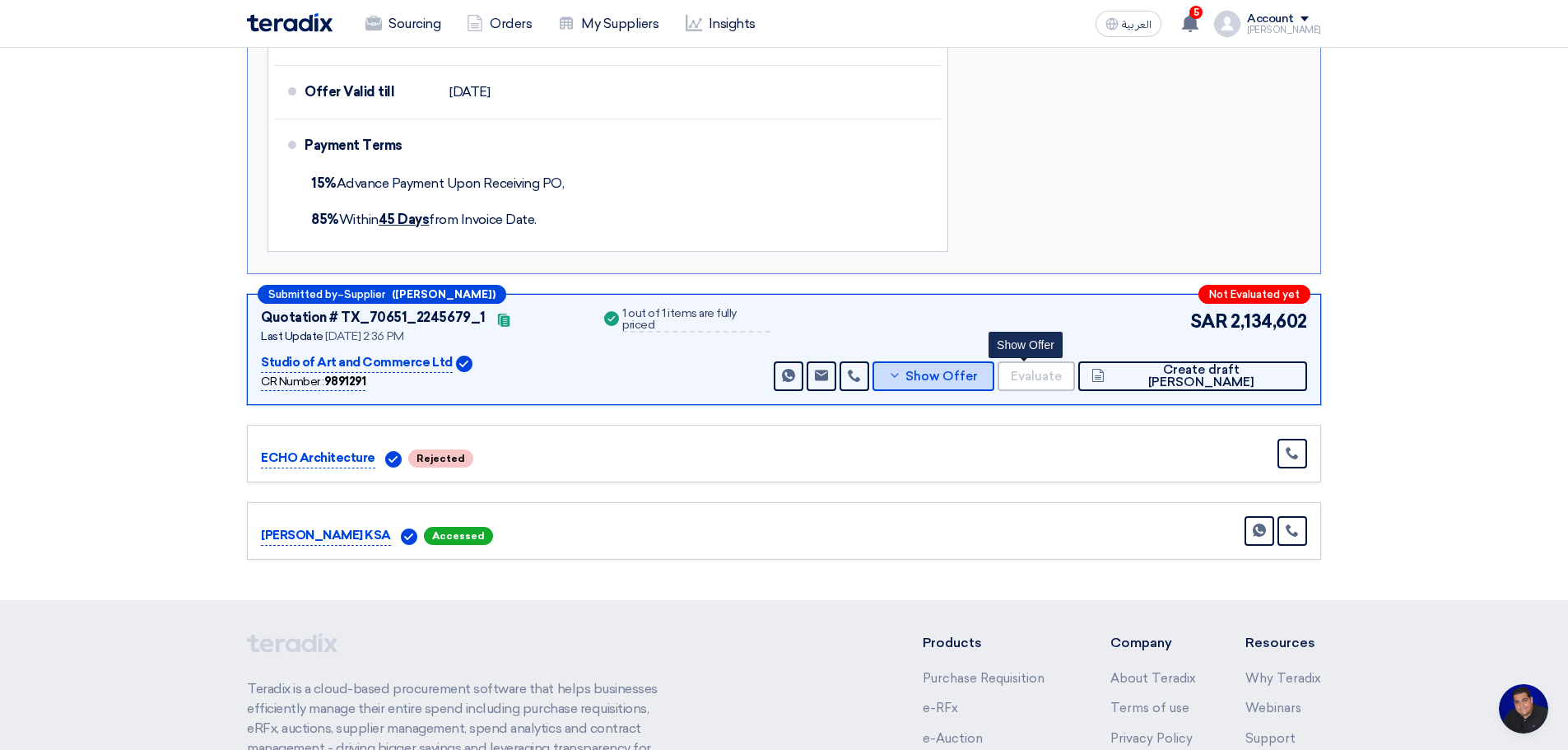
click at [978, 377] on span "Show Offer" at bounding box center [941, 376] width 73 height 13
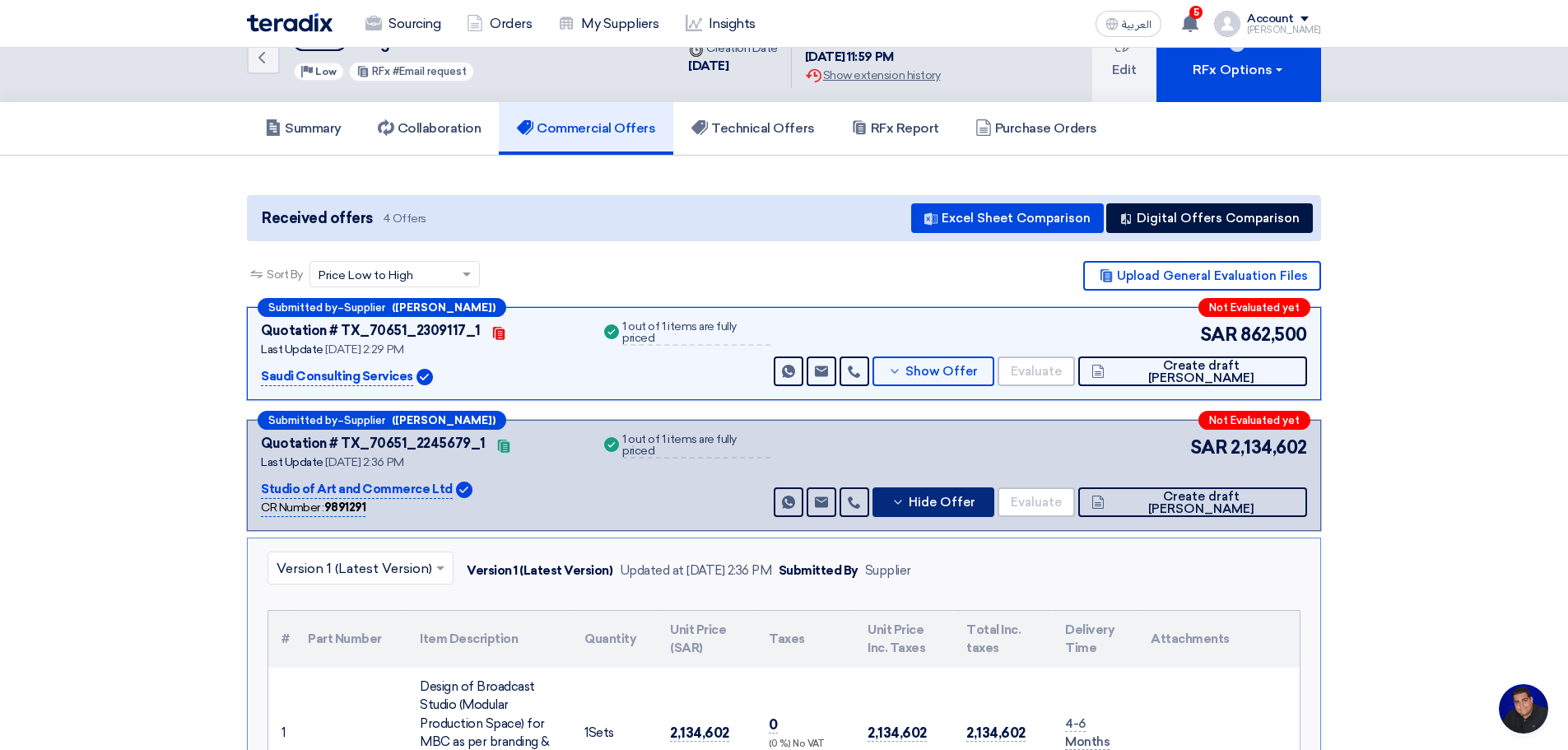
scroll to position [0, 0]
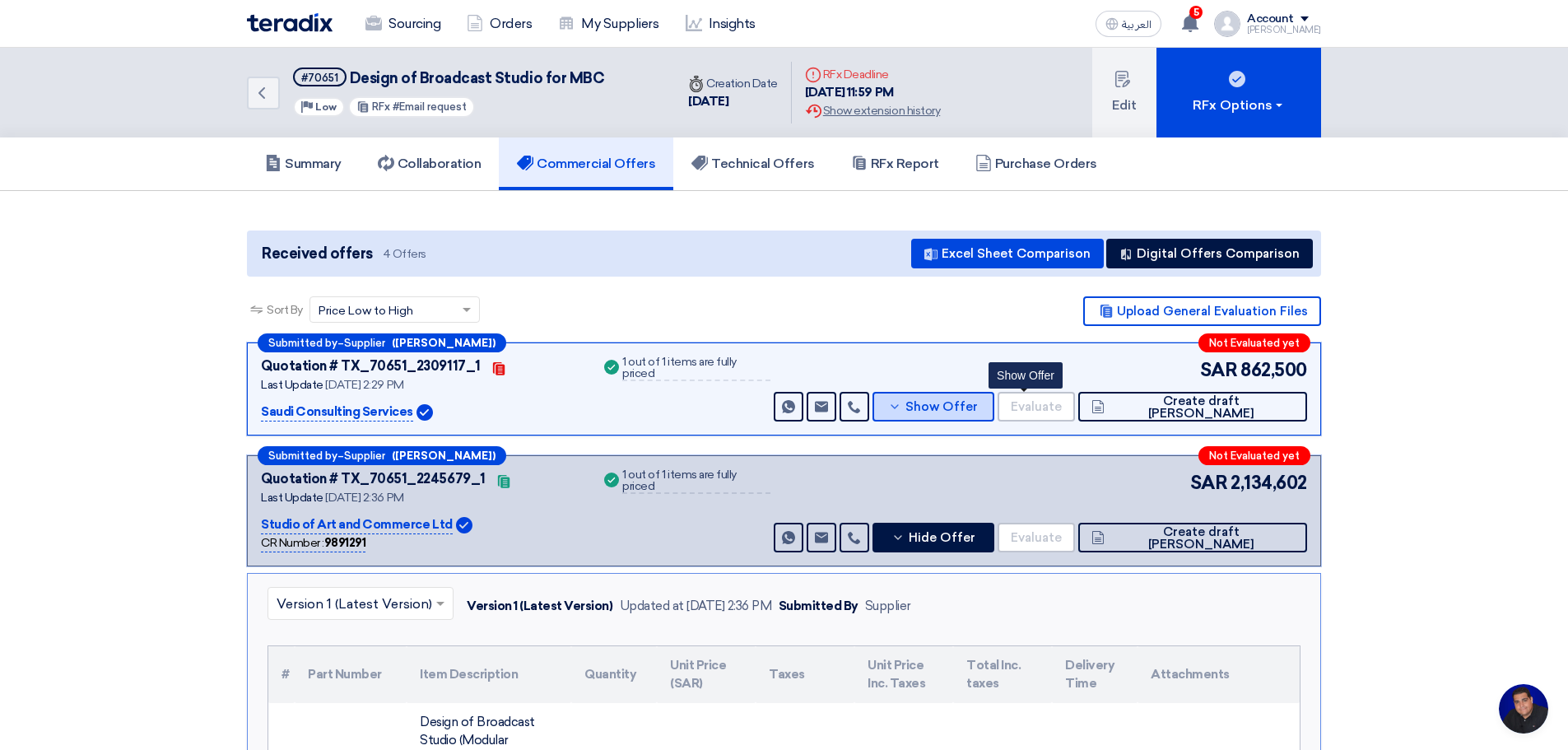
click at [978, 408] on span "Show Offer" at bounding box center [941, 407] width 73 height 13
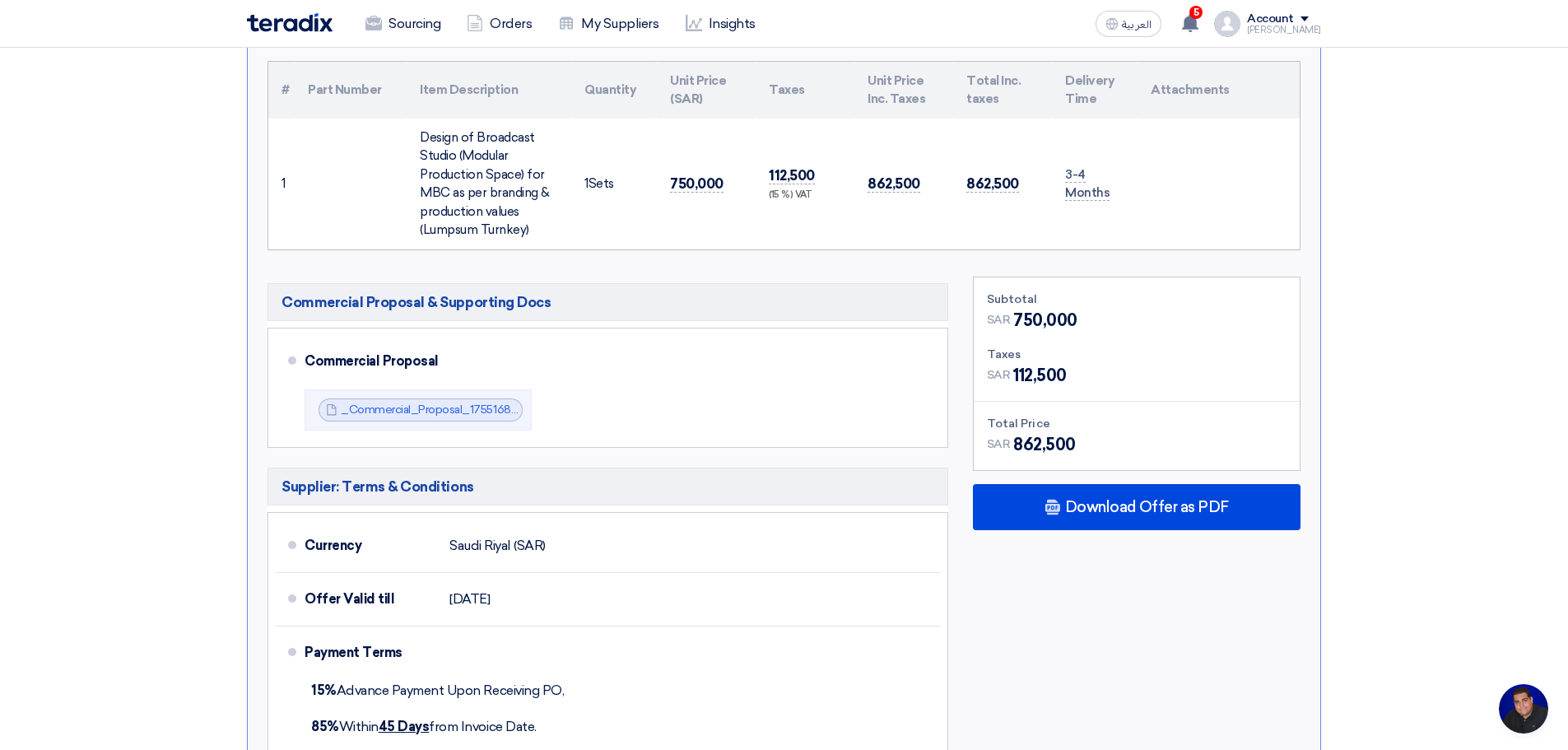
scroll to position [576, 0]
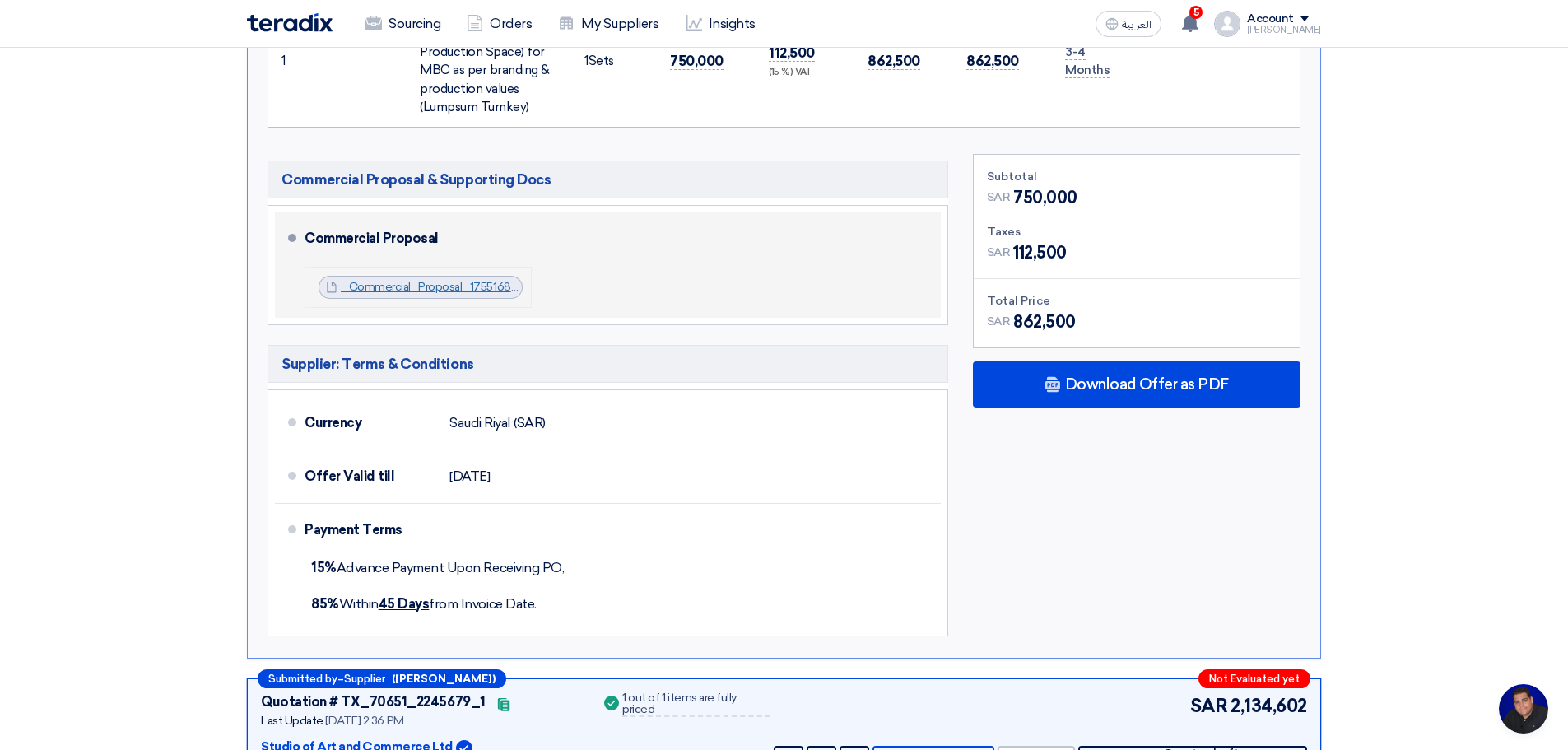
click at [427, 285] on link "_Commercial_Proposal_1755168360127.pdf" at bounding box center [455, 286] width 228 height 14
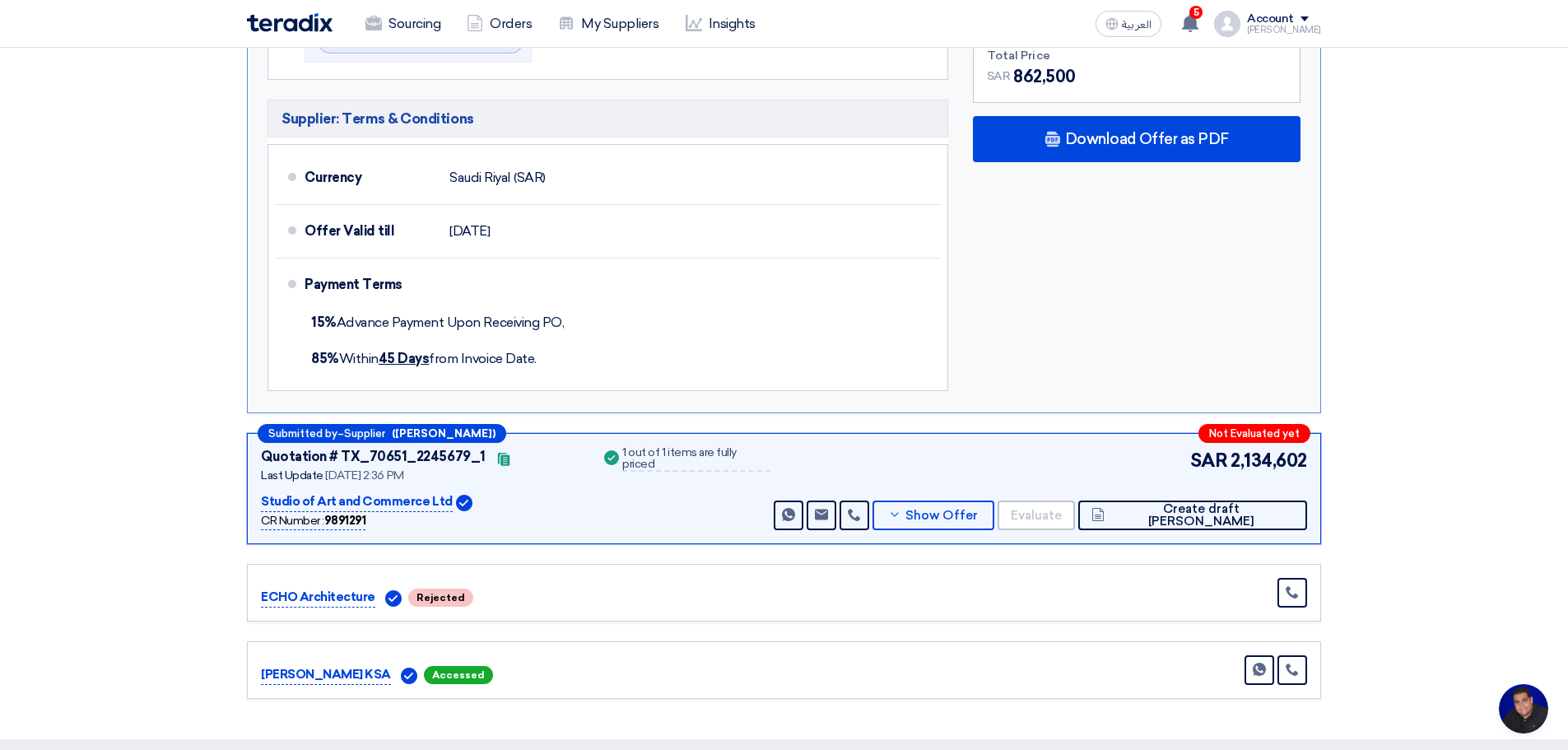
scroll to position [768, 0]
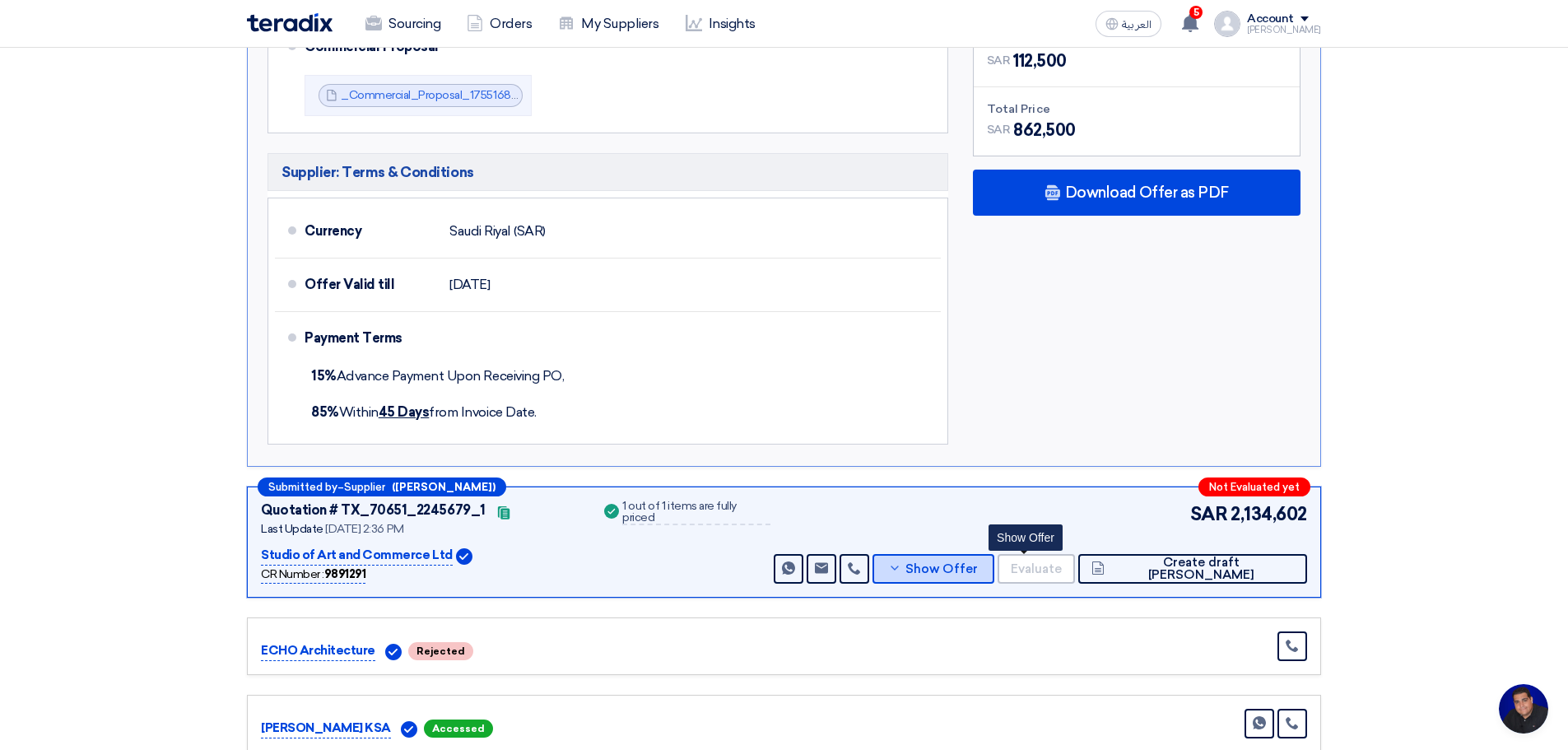
click at [978, 563] on span "Show Offer" at bounding box center [941, 569] width 73 height 13
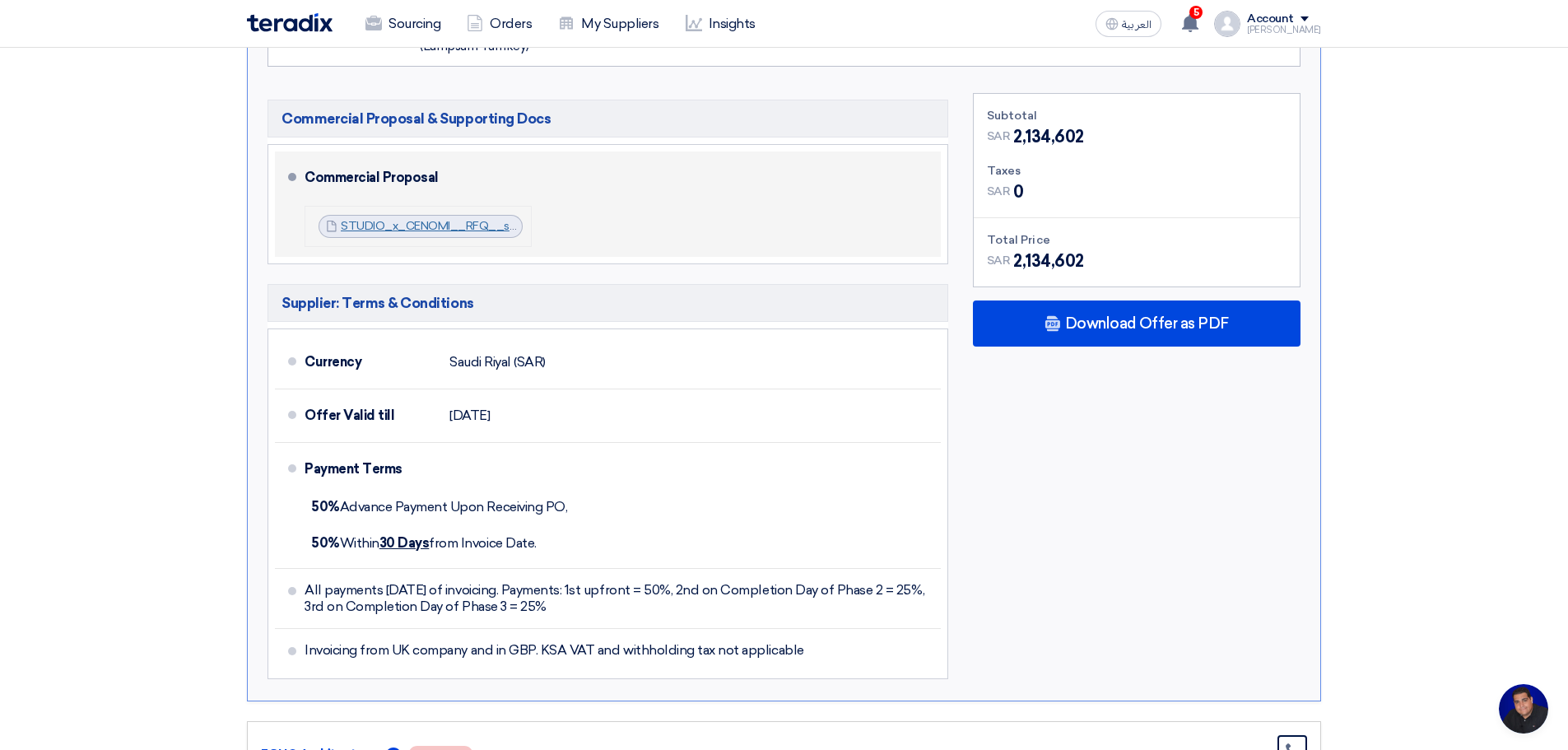
click at [424, 225] on link "STUDIO_x_CENOMI__RFQ__st_July___1753702138467.pdf" at bounding box center [504, 225] width 327 height 14
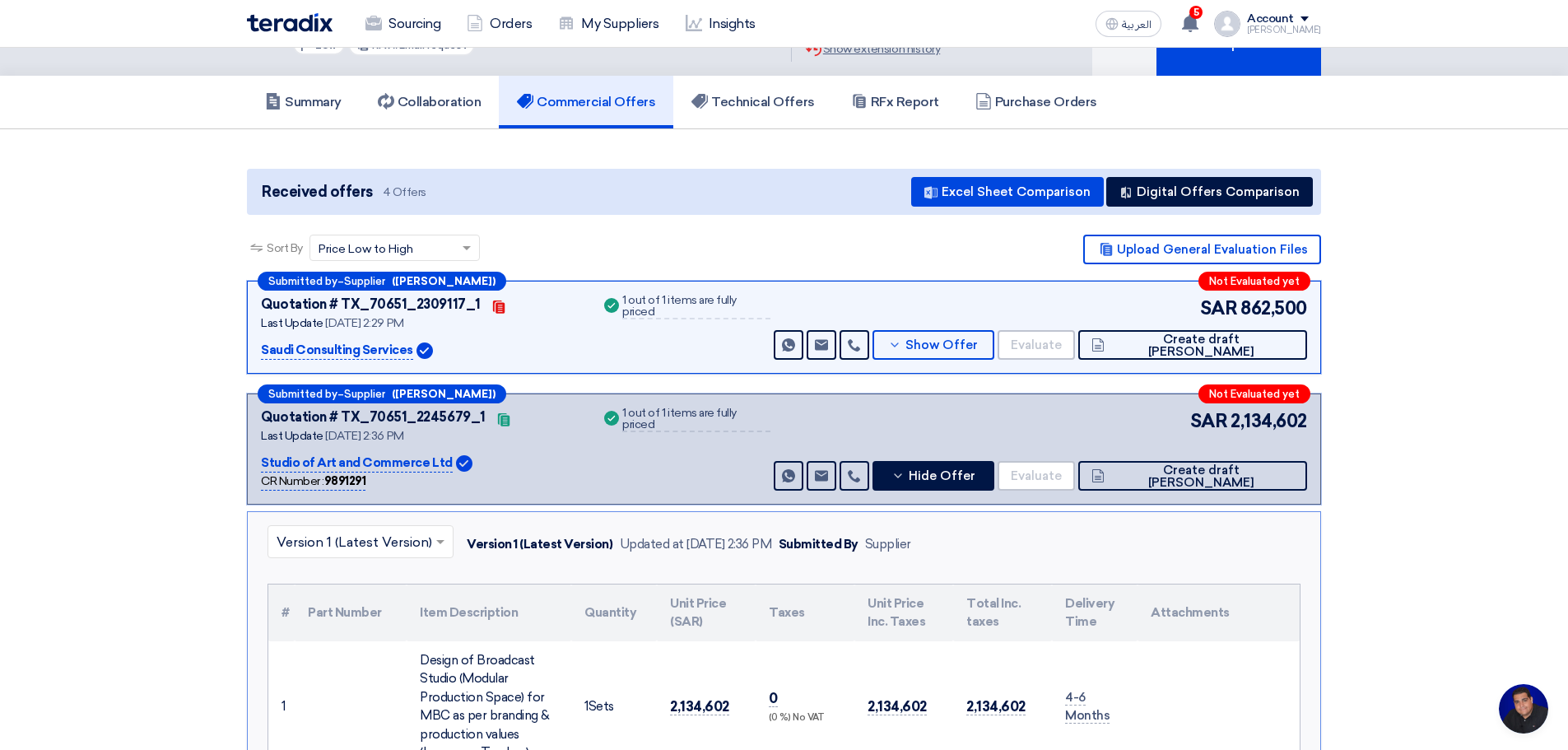
scroll to position [0, 0]
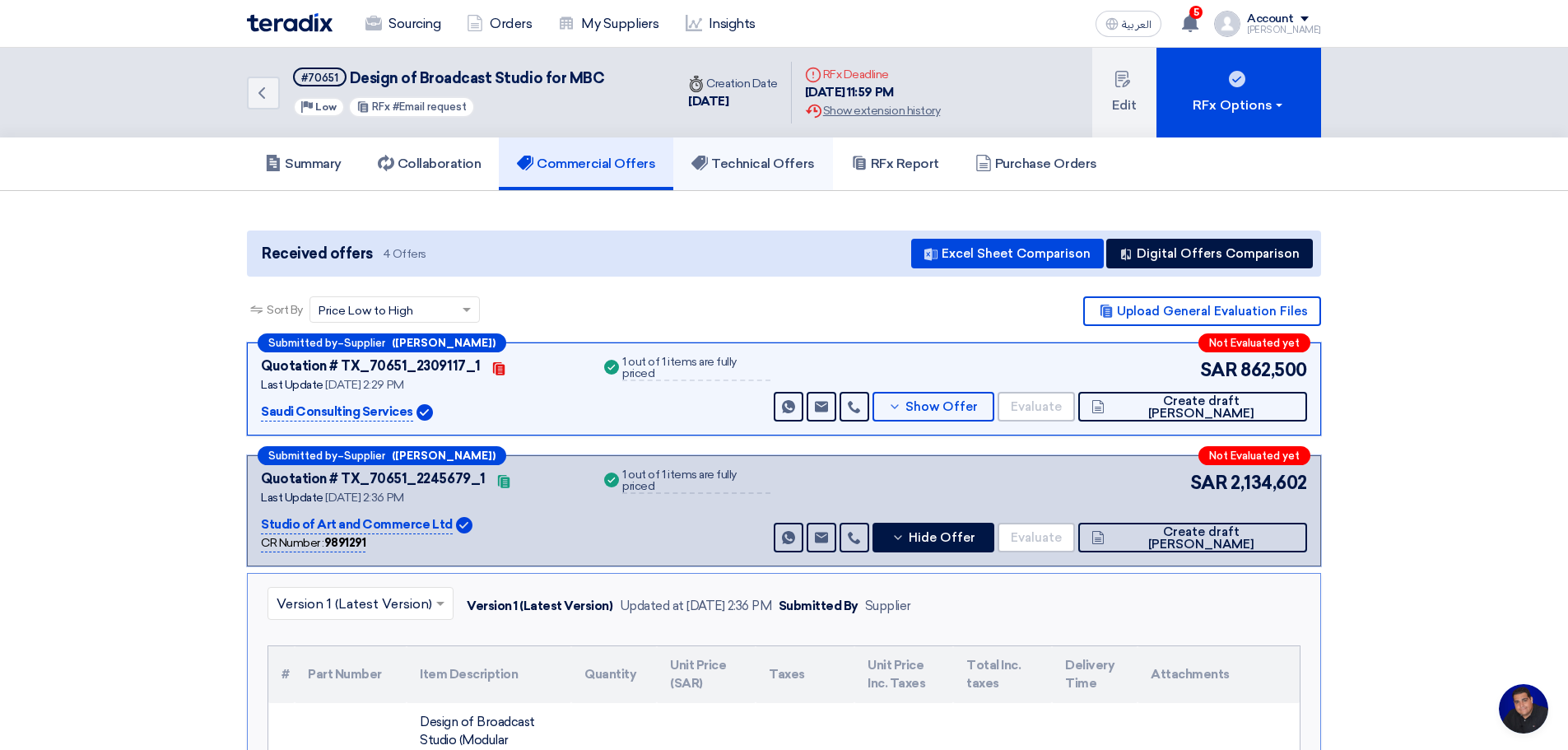
click at [751, 159] on h5 "Technical Offers" at bounding box center [752, 164] width 123 height 17
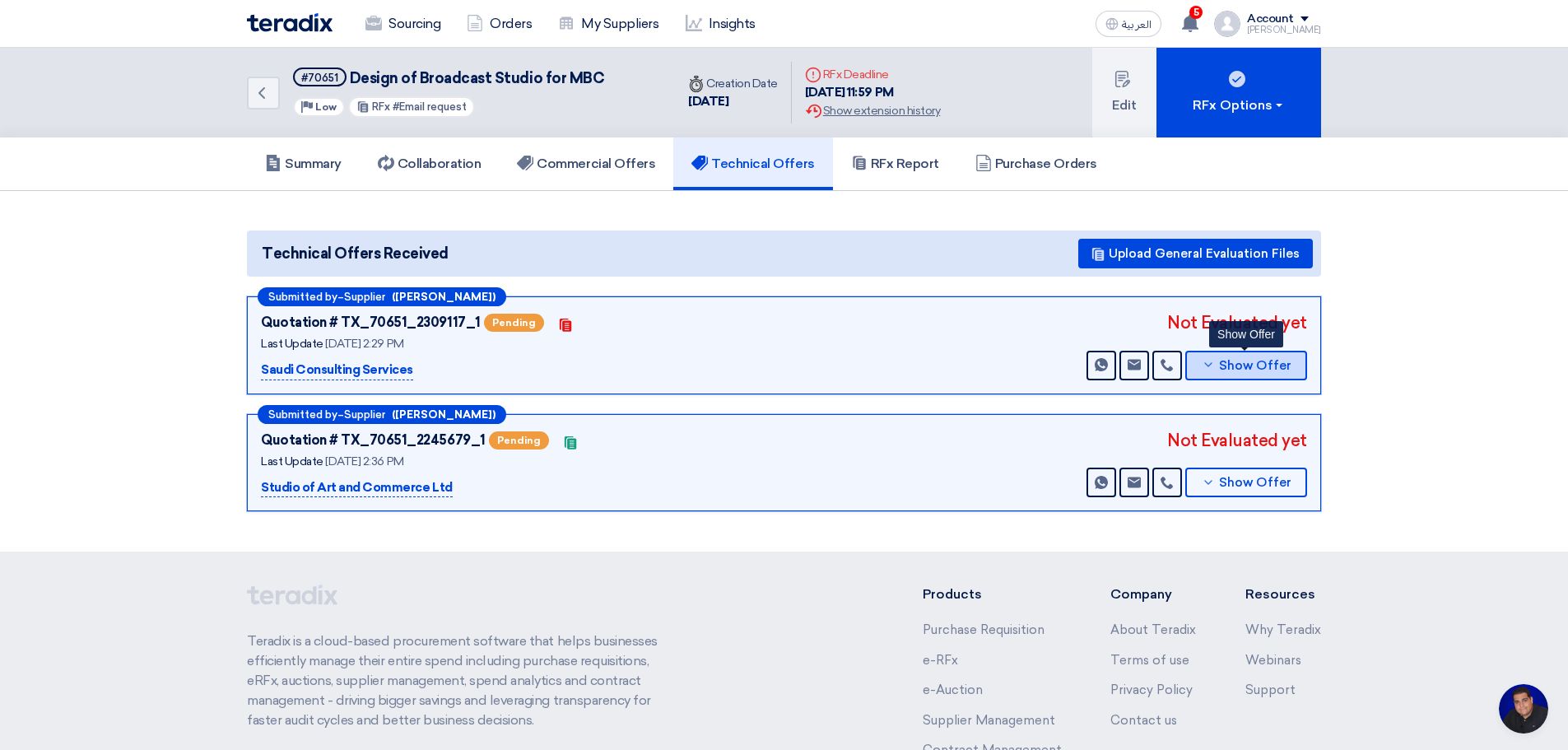
click at [1236, 362] on span "Show Offer" at bounding box center [1255, 366] width 73 height 13
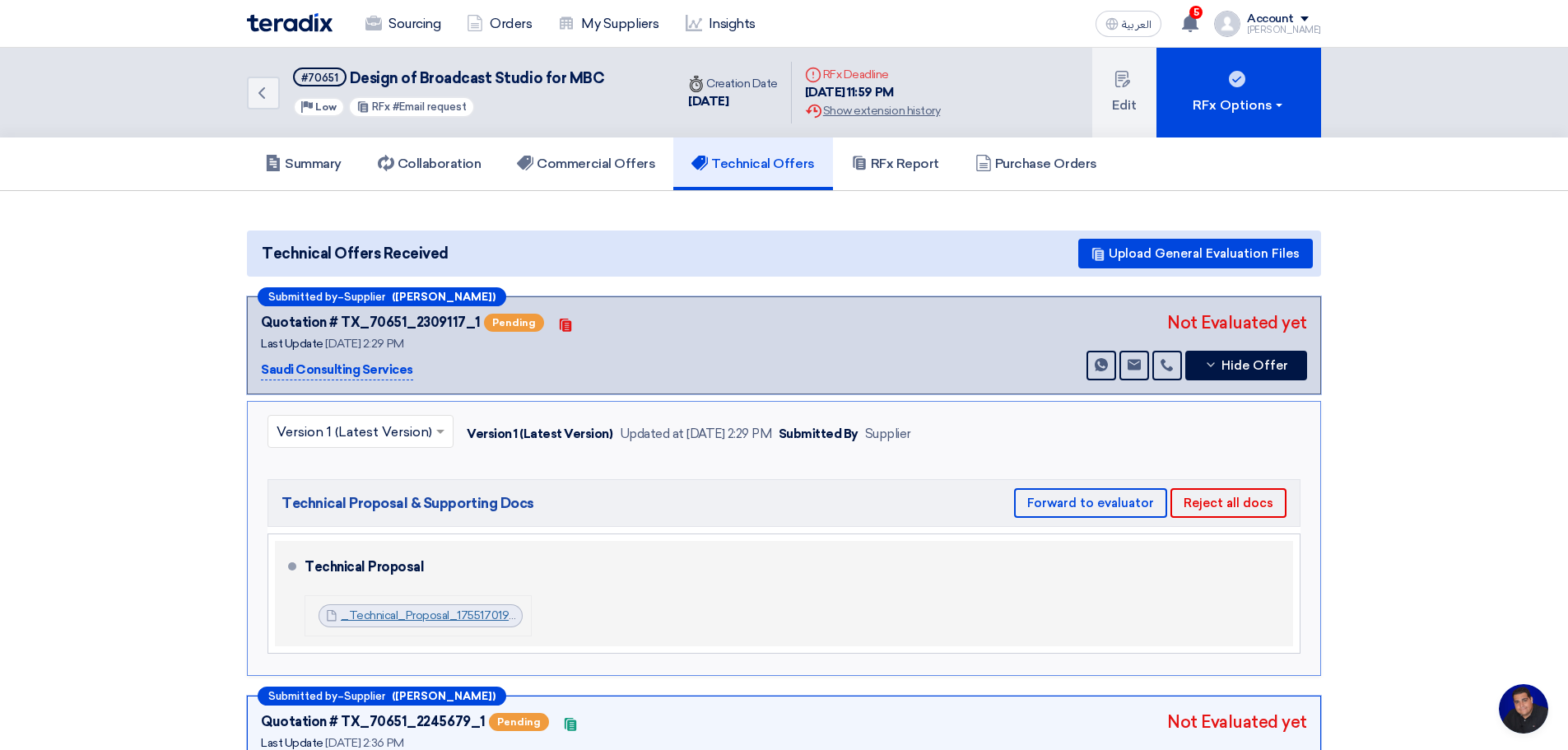
click at [418, 608] on link "_Technical_Proposal_1755170191127.pdf" at bounding box center [445, 615] width 209 height 14
